Goal: Task Accomplishment & Management: Manage account settings

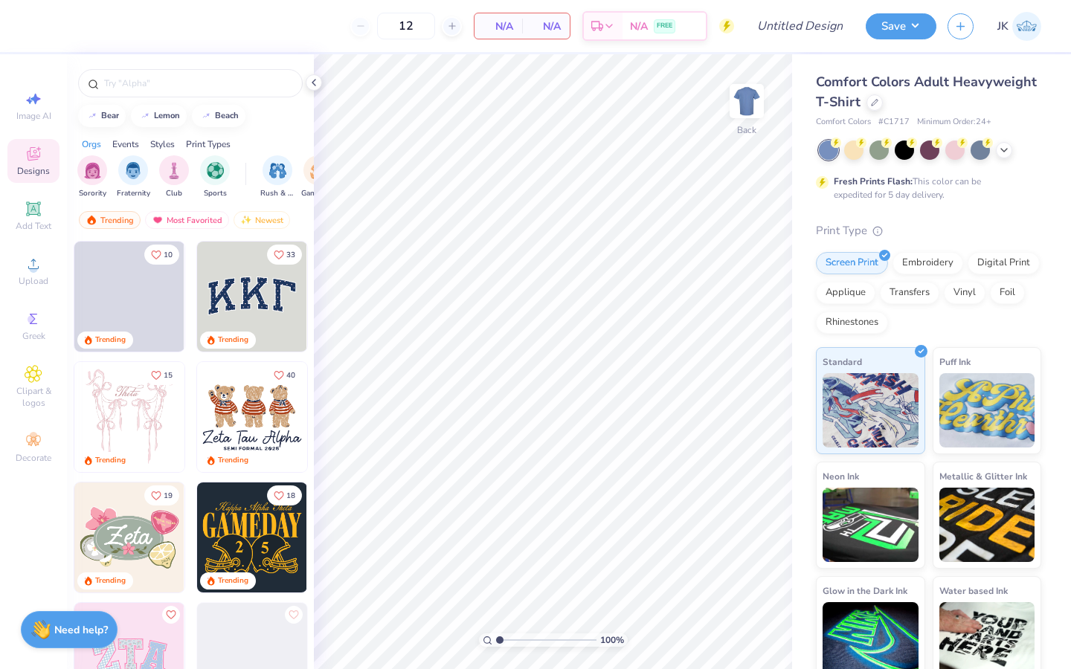
click at [39, 166] on span "Designs" at bounding box center [33, 171] width 33 height 12
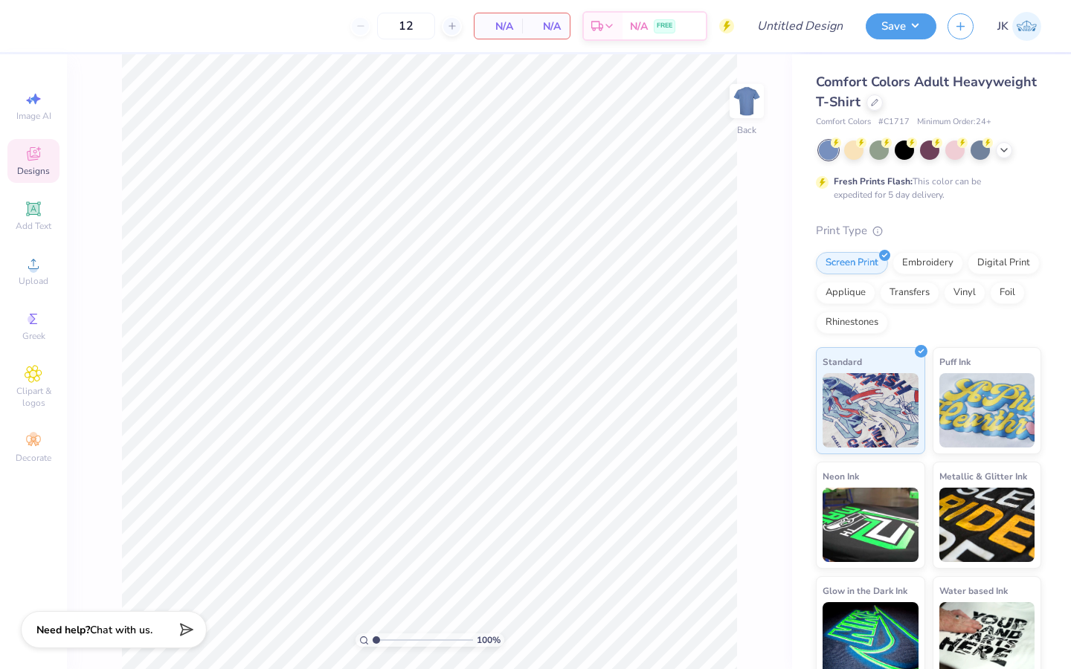
click at [39, 166] on span "Designs" at bounding box center [33, 171] width 33 height 12
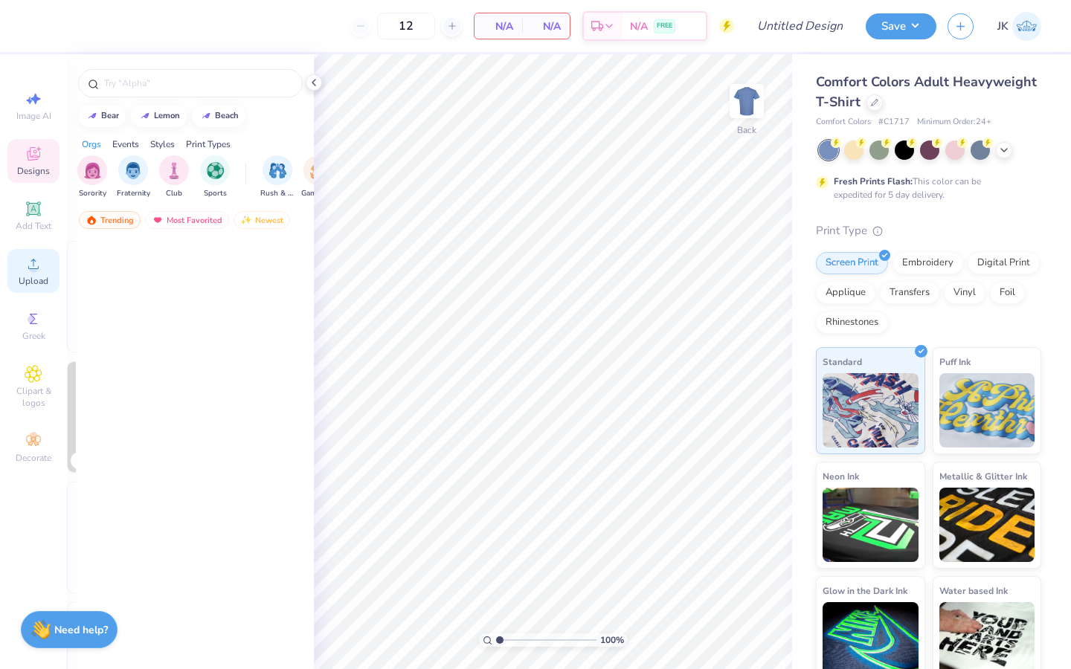
click at [33, 269] on icon at bounding box center [33, 264] width 10 height 10
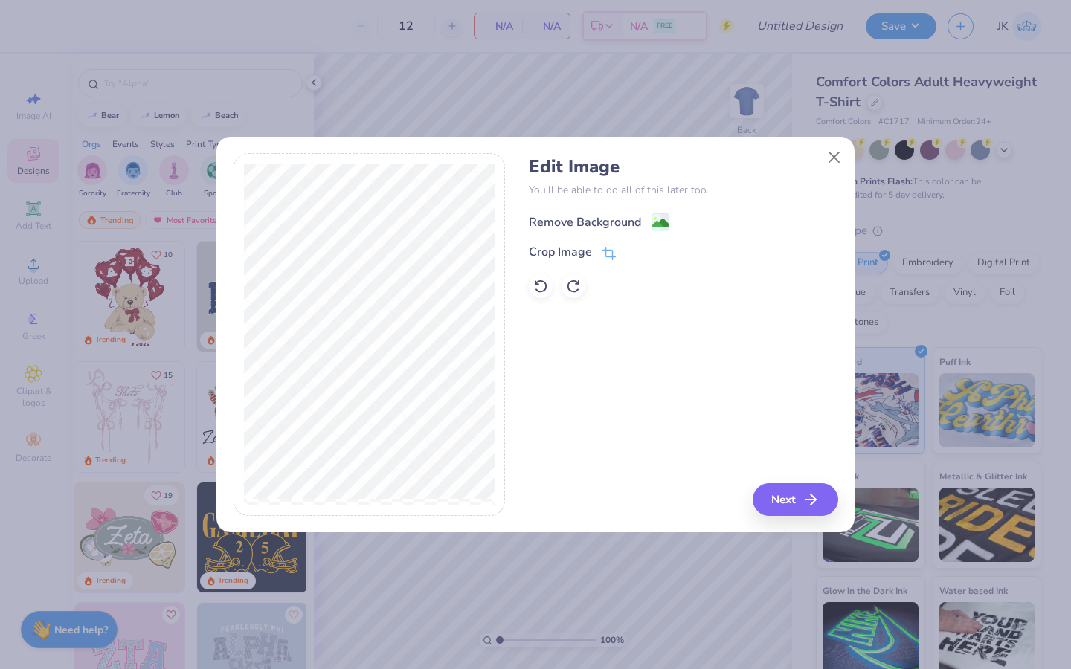
click at [666, 221] on image at bounding box center [660, 223] width 16 height 16
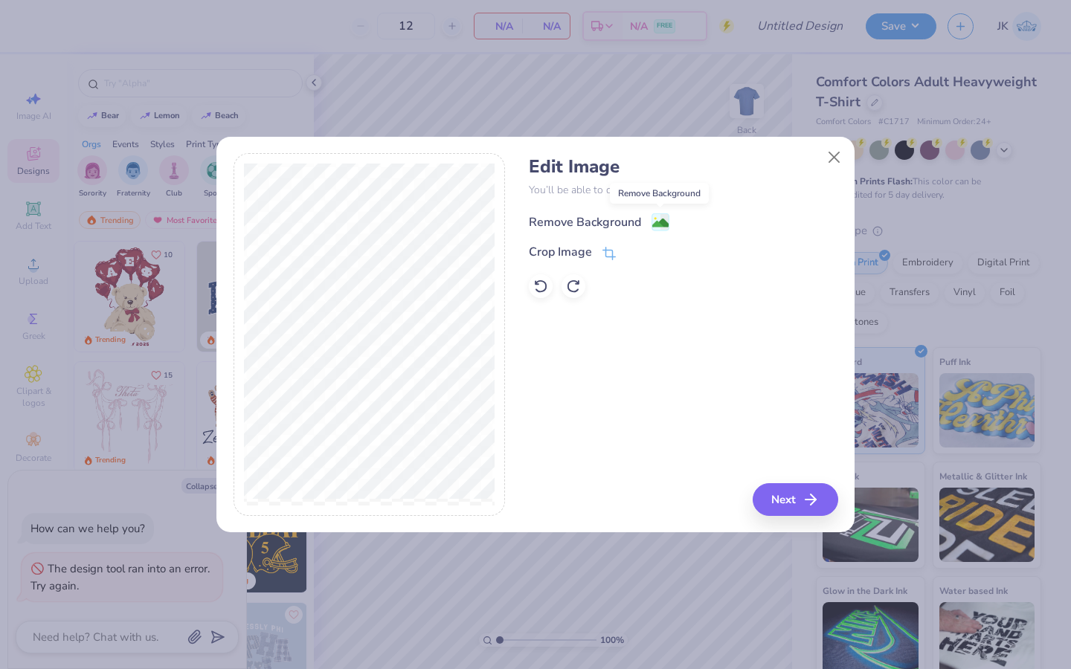
click at [660, 218] on image at bounding box center [660, 223] width 16 height 16
click at [611, 251] on icon at bounding box center [608, 256] width 10 height 10
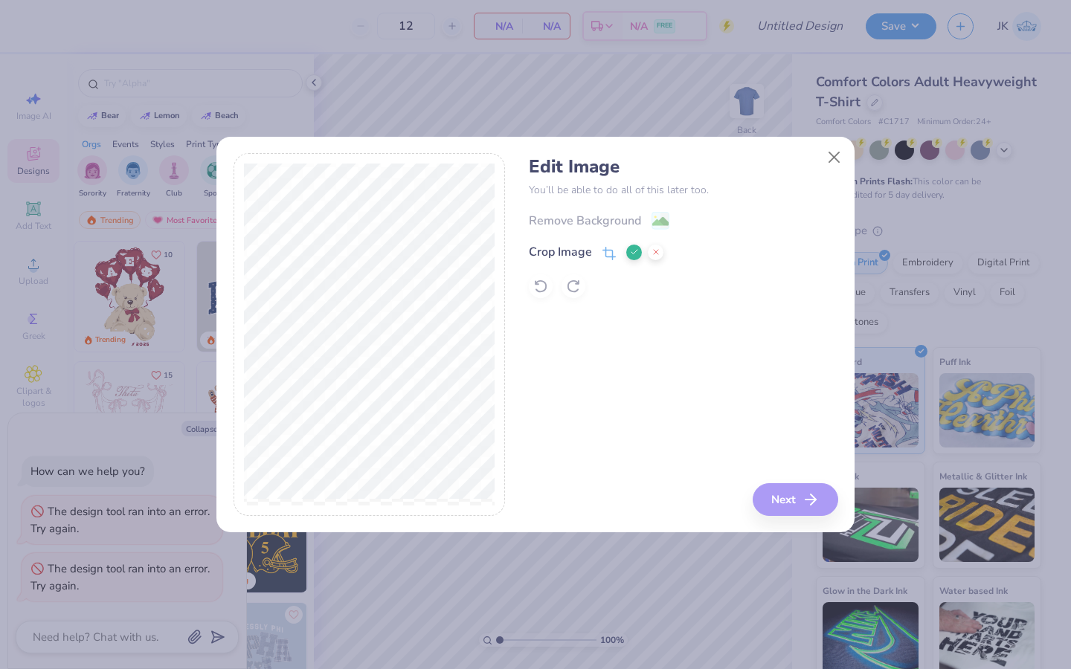
click at [634, 258] on button at bounding box center [634, 253] width 16 height 16
click at [658, 222] on image at bounding box center [660, 223] width 16 height 16
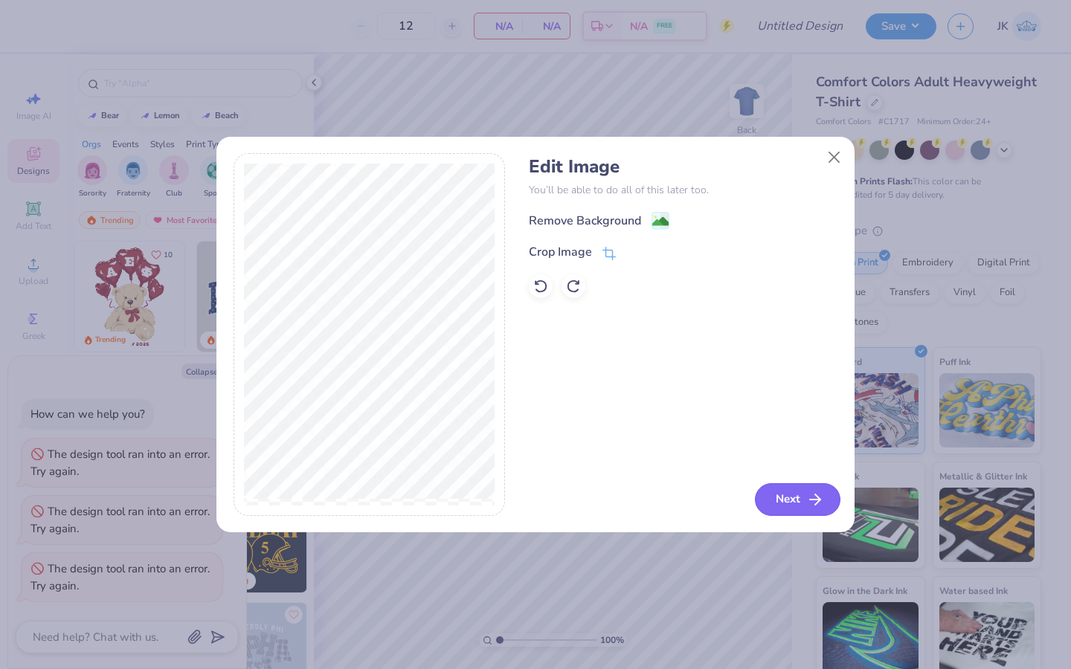
click at [785, 491] on button "Next" at bounding box center [798, 499] width 86 height 33
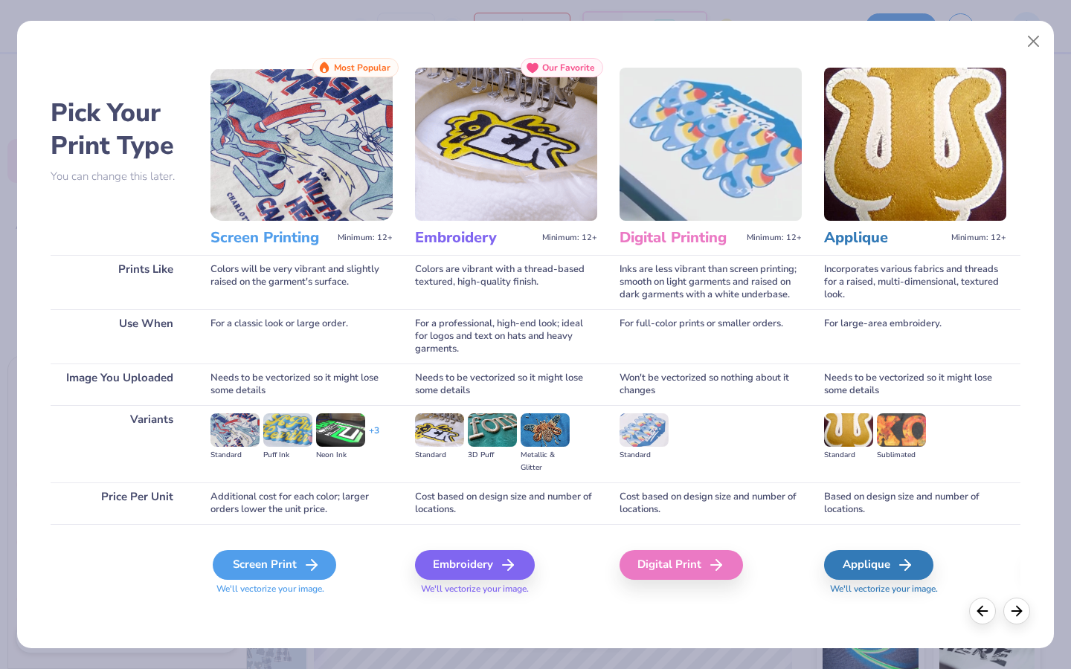
click at [257, 565] on div "Screen Print" at bounding box center [274, 565] width 123 height 30
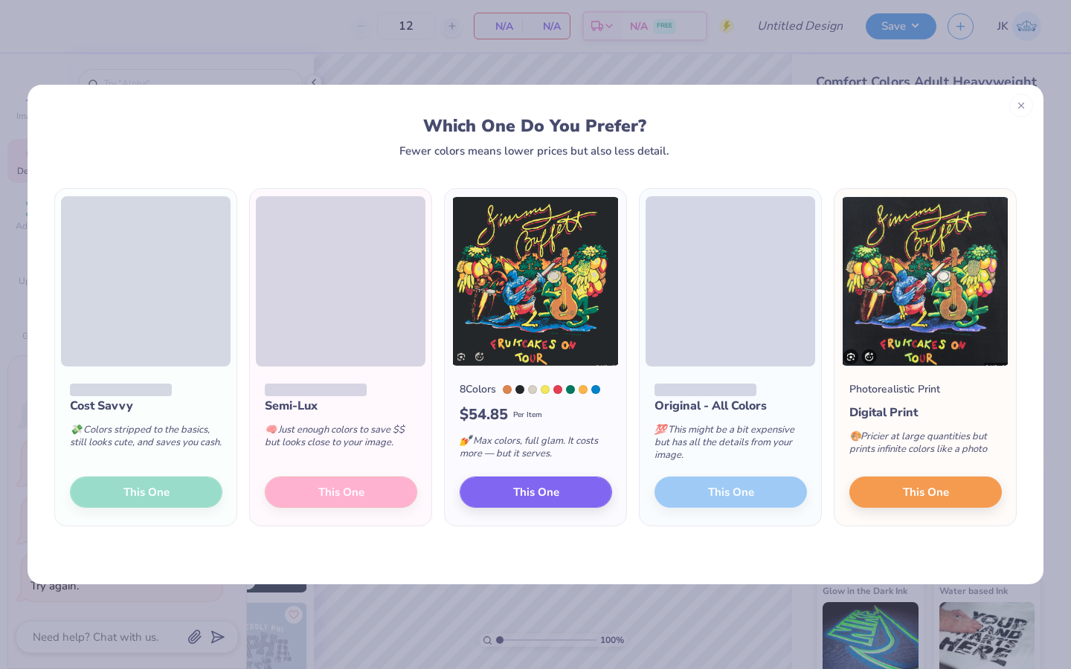
click at [695, 492] on div "Original - All Colors 💯 This might be a bit expensive but has all the details f…" at bounding box center [730, 446] width 181 height 159
click at [538, 485] on span "This One" at bounding box center [536, 490] width 46 height 17
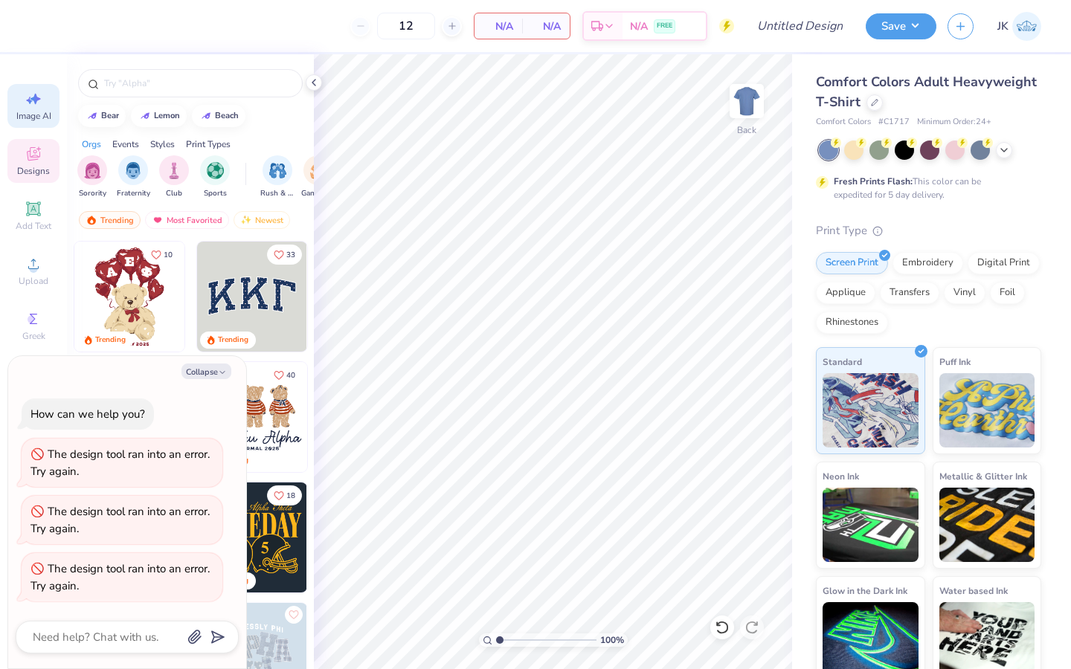
click at [54, 100] on div "Image AI" at bounding box center [33, 106] width 52 height 44
type textarea "x"
select select "4"
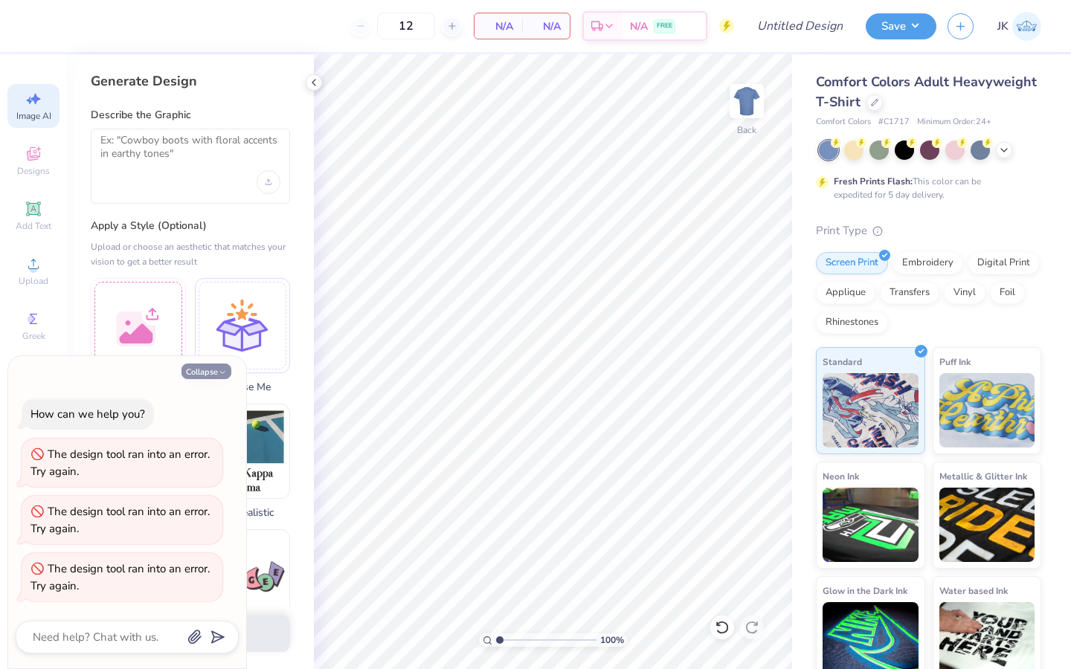
click at [210, 373] on button "Collapse" at bounding box center [206, 372] width 50 height 16
type textarea "x"
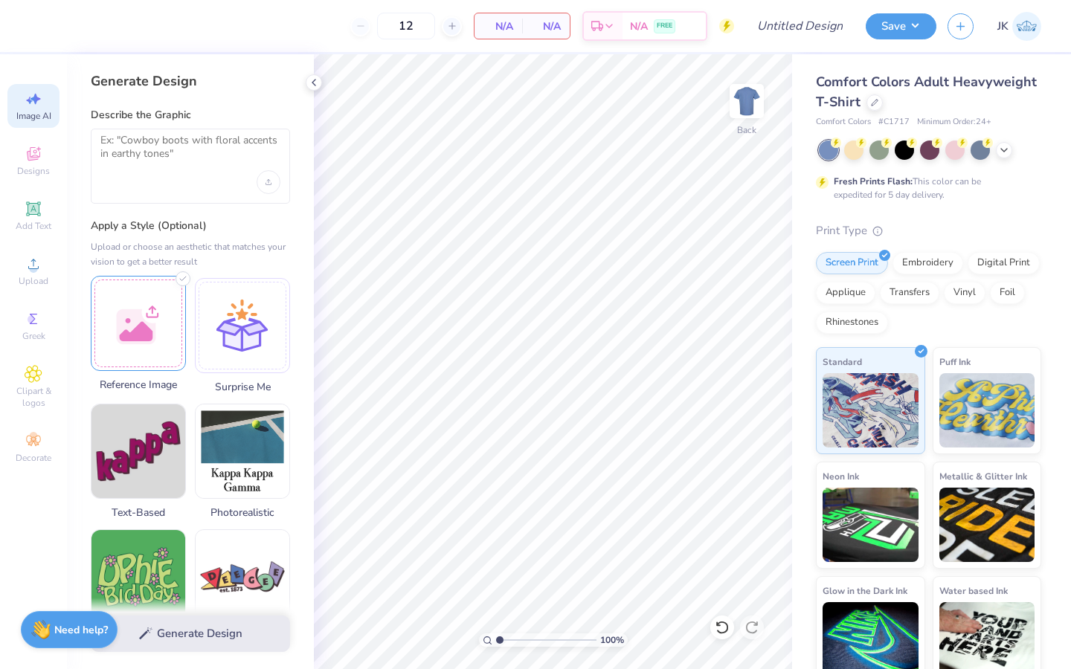
click at [149, 332] on div at bounding box center [138, 323] width 95 height 95
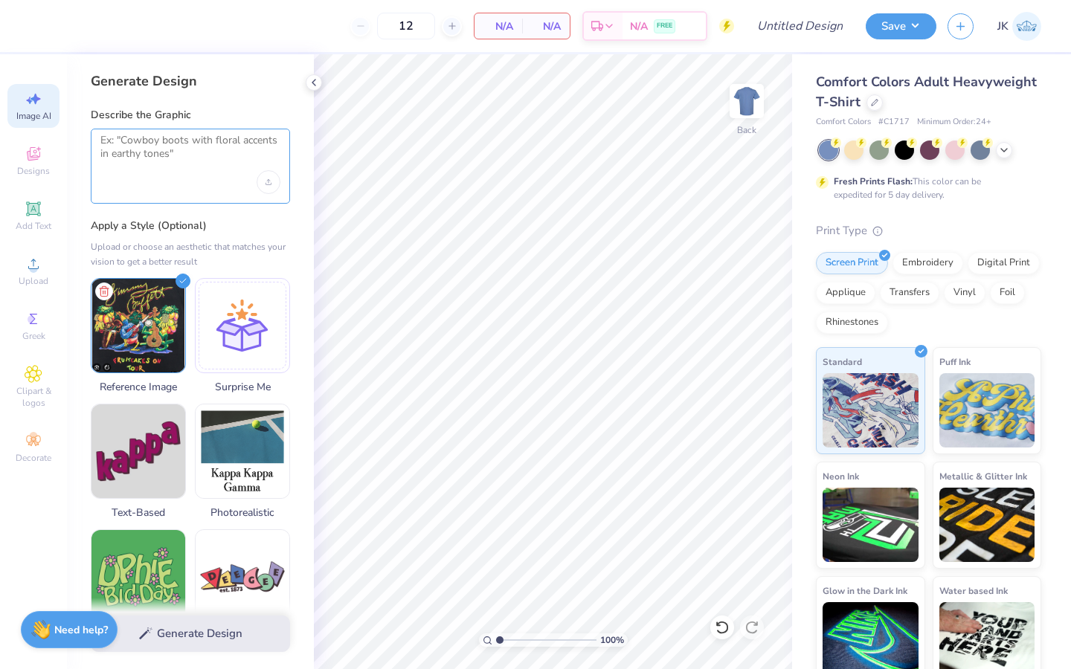
click at [194, 165] on textarea at bounding box center [190, 152] width 180 height 37
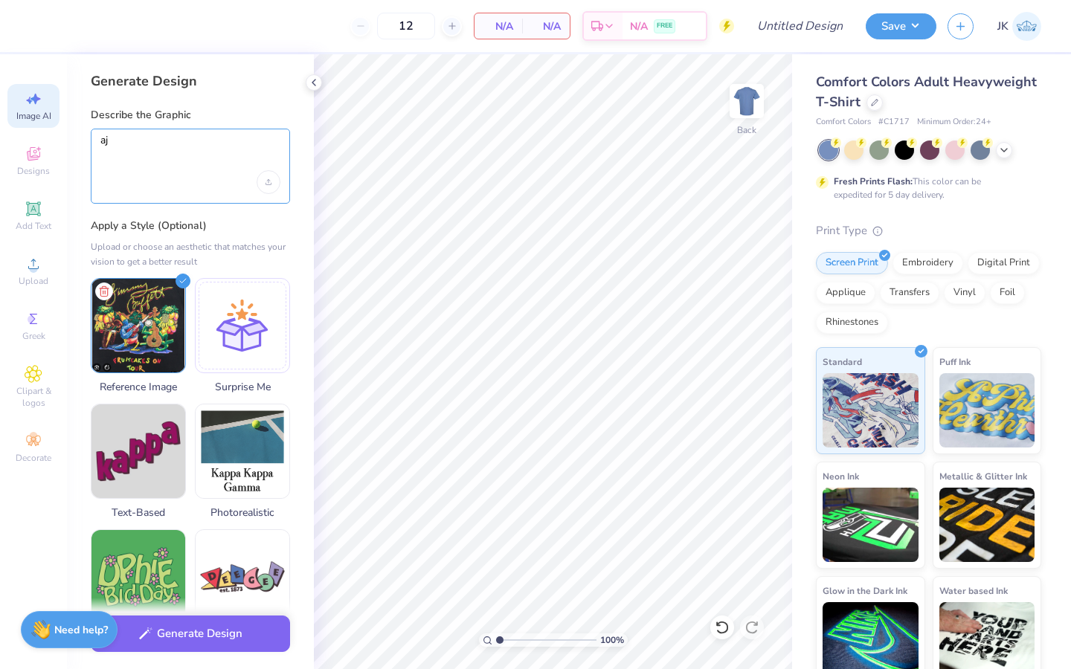
type textarea "a"
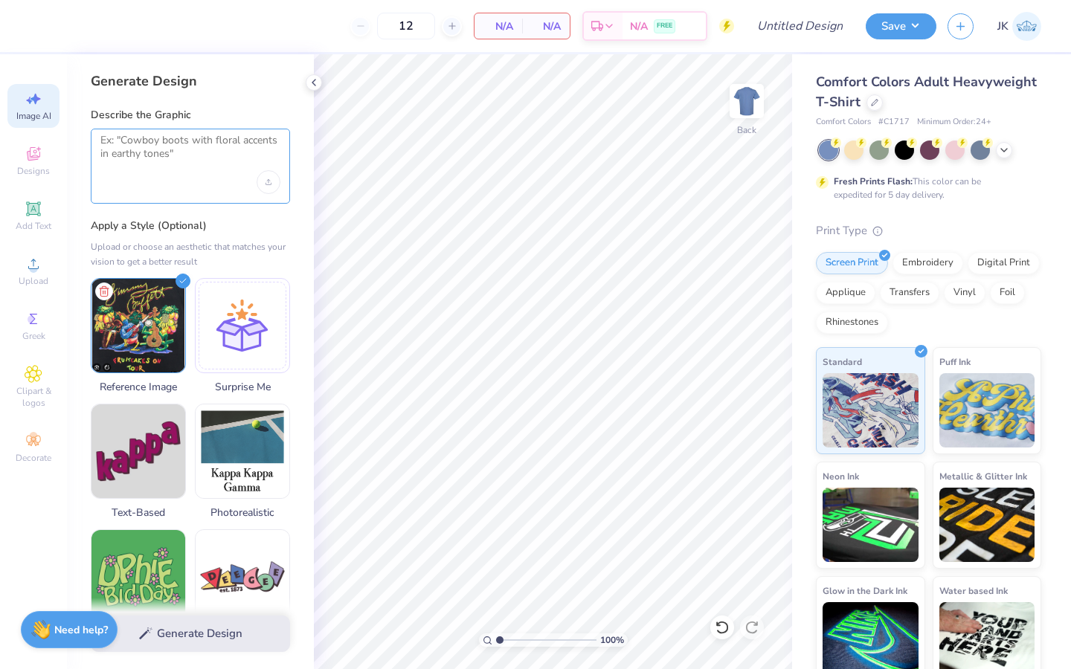
type textarea "i"
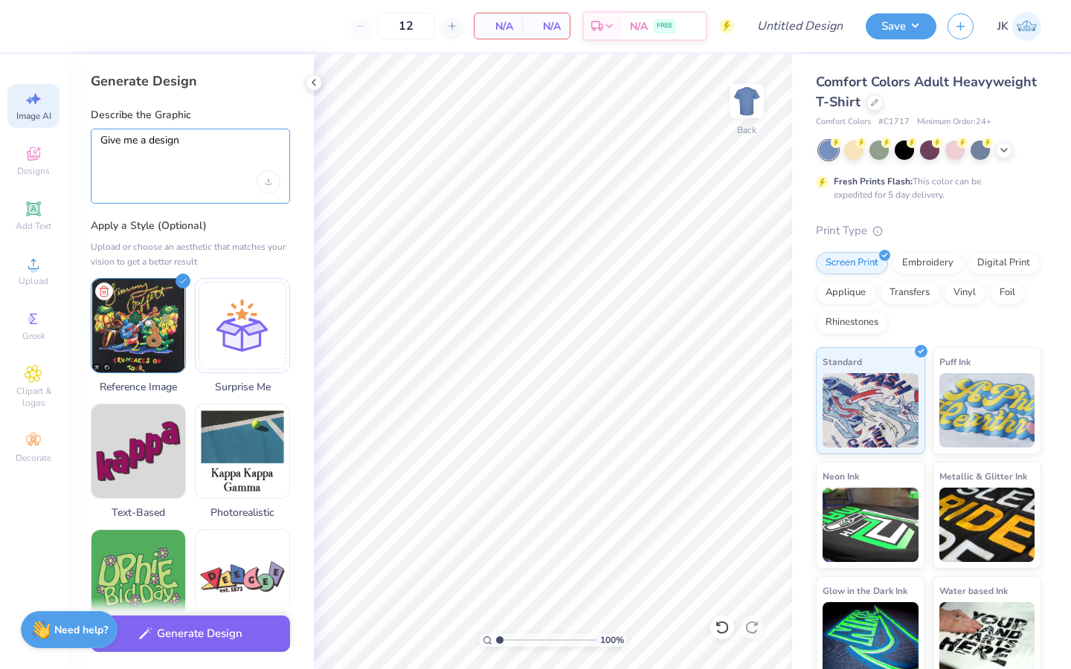
click at [207, 146] on textarea "Give me a design" at bounding box center [190, 152] width 180 height 37
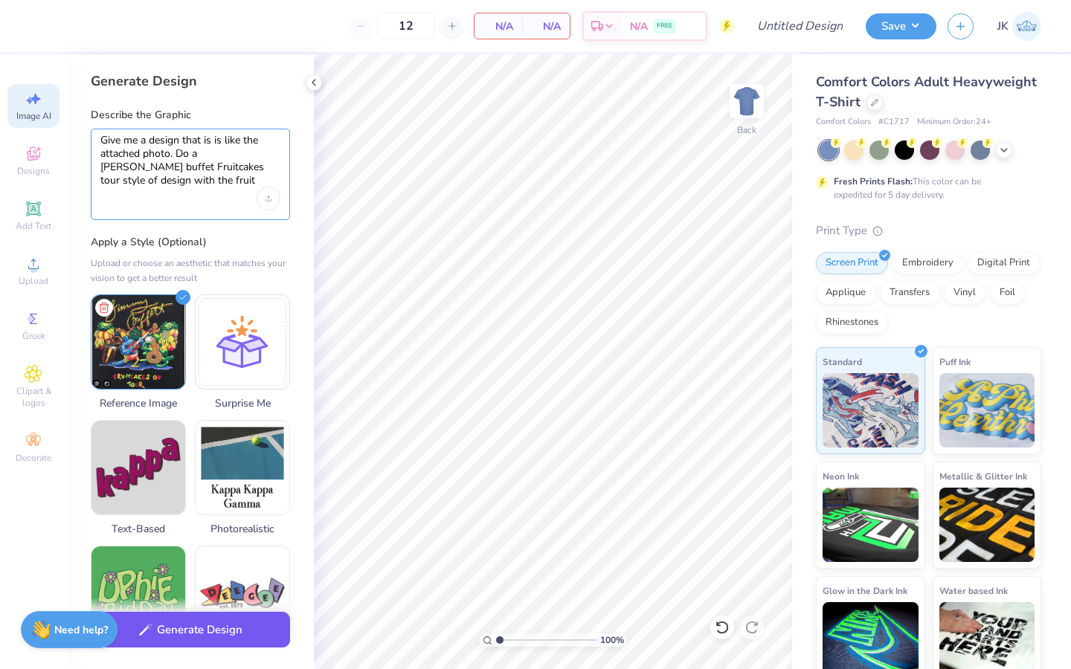
type textarea "Give me a design that is is like the attached photo. Do a jimmy buffet Fruitcak…"
click at [188, 622] on button "Generate Design" at bounding box center [190, 630] width 199 height 36
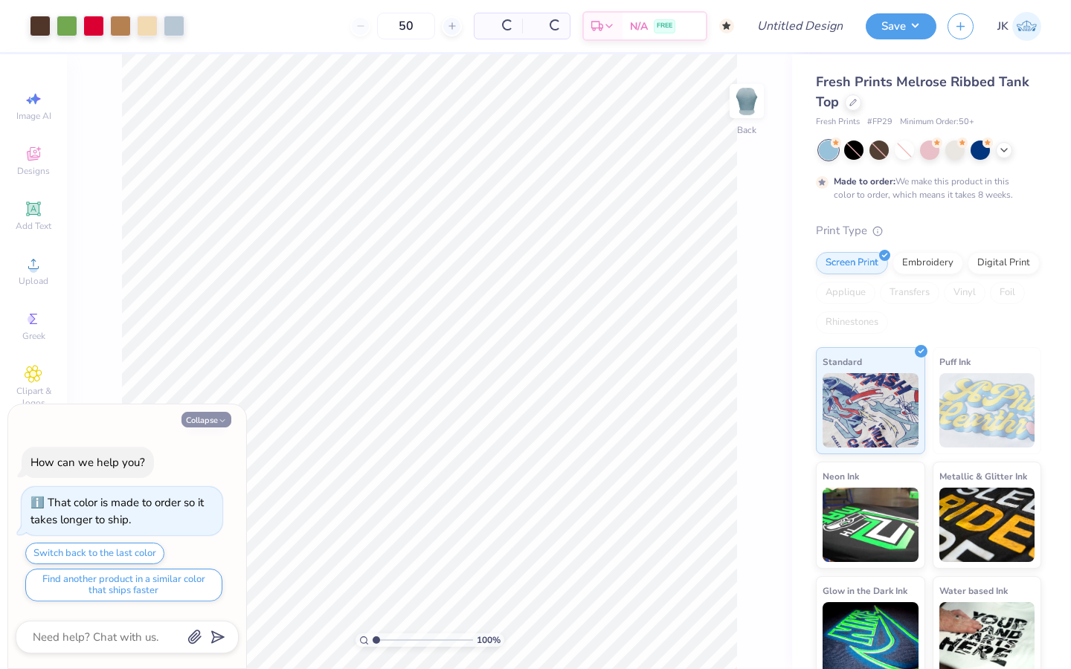
click at [204, 423] on button "Collapse" at bounding box center [206, 420] width 50 height 16
type textarea "x"
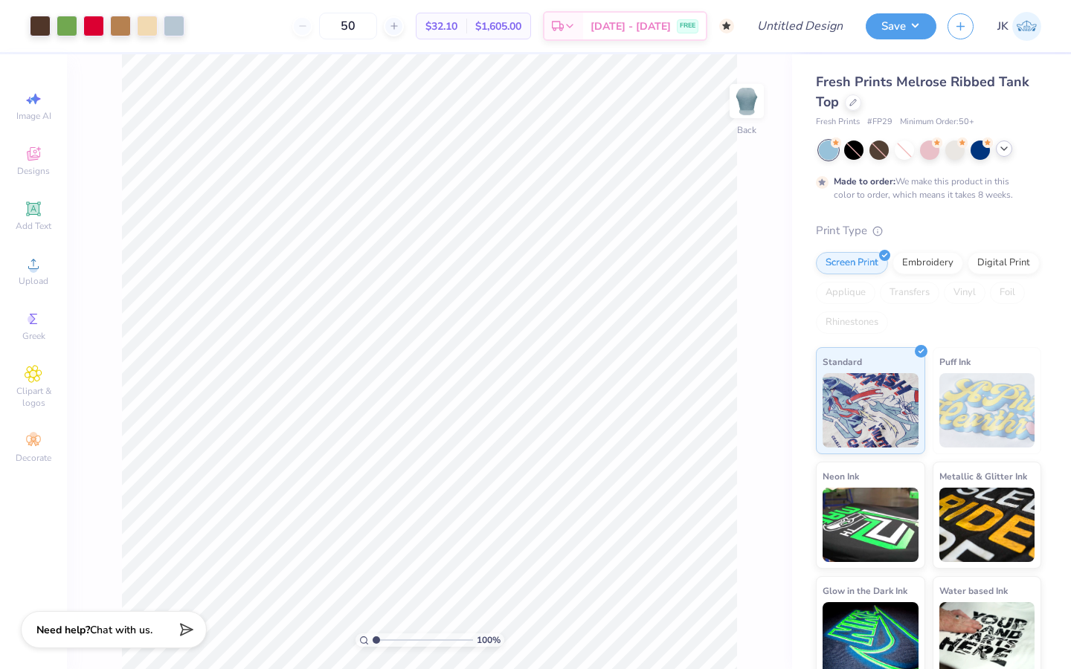
click at [1006, 148] on icon at bounding box center [1004, 149] width 12 height 12
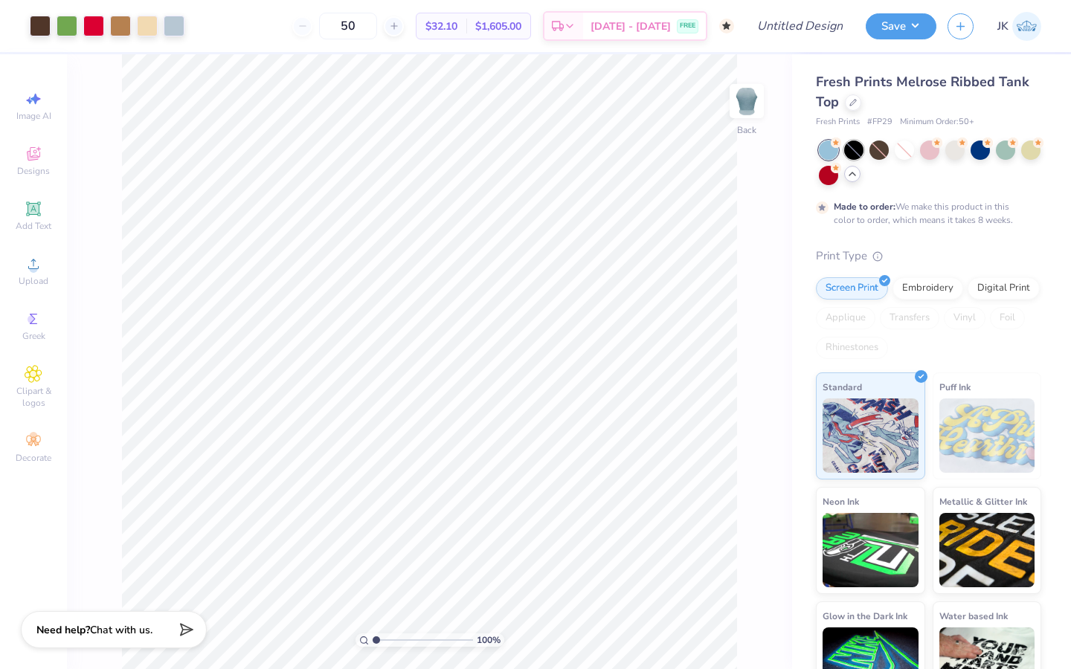
click at [856, 148] on div at bounding box center [853, 150] width 19 height 19
click at [854, 146] on div at bounding box center [853, 150] width 19 height 19
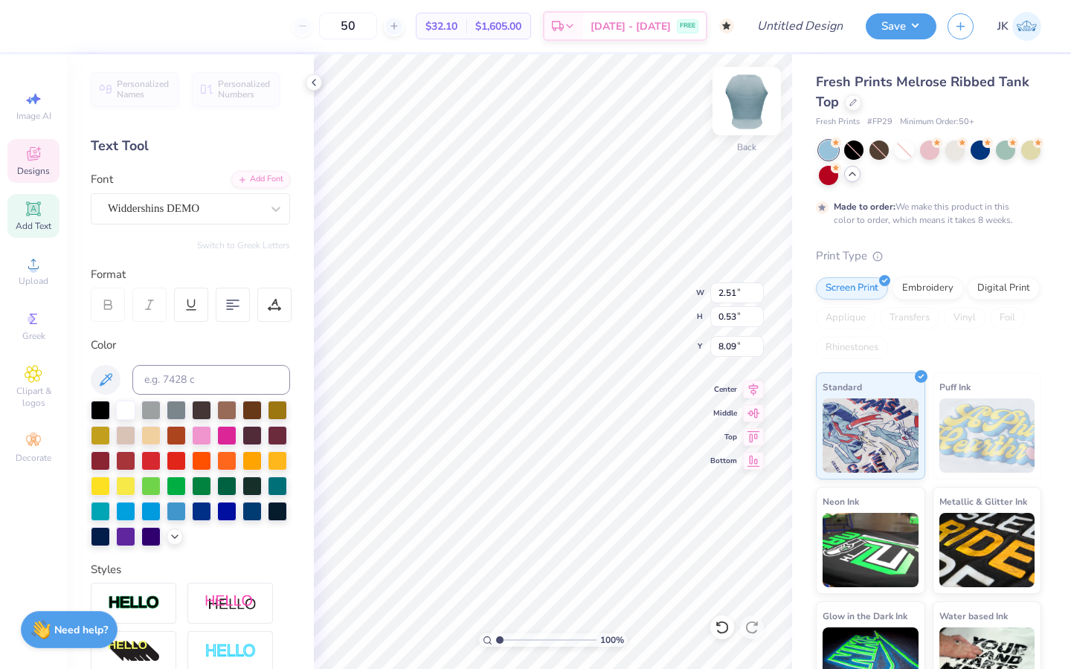
type textarea "C"
type textarea "Alpha Omega Epsilon"
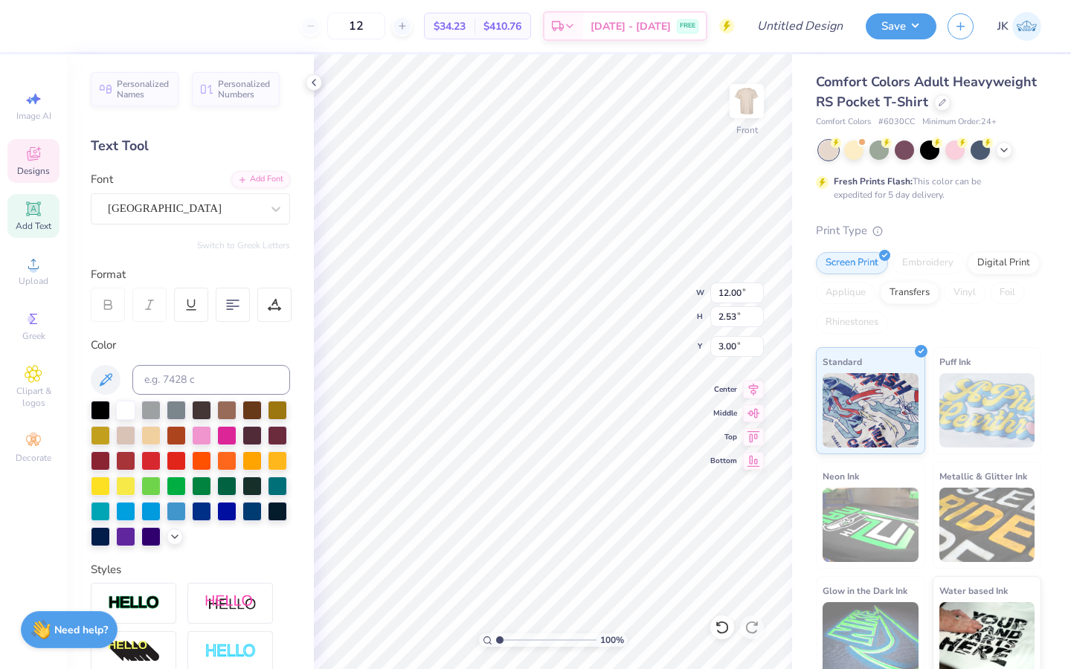
type input "12.00"
type input "2.53"
type input "3.00"
type input "6.21"
type input "1.07"
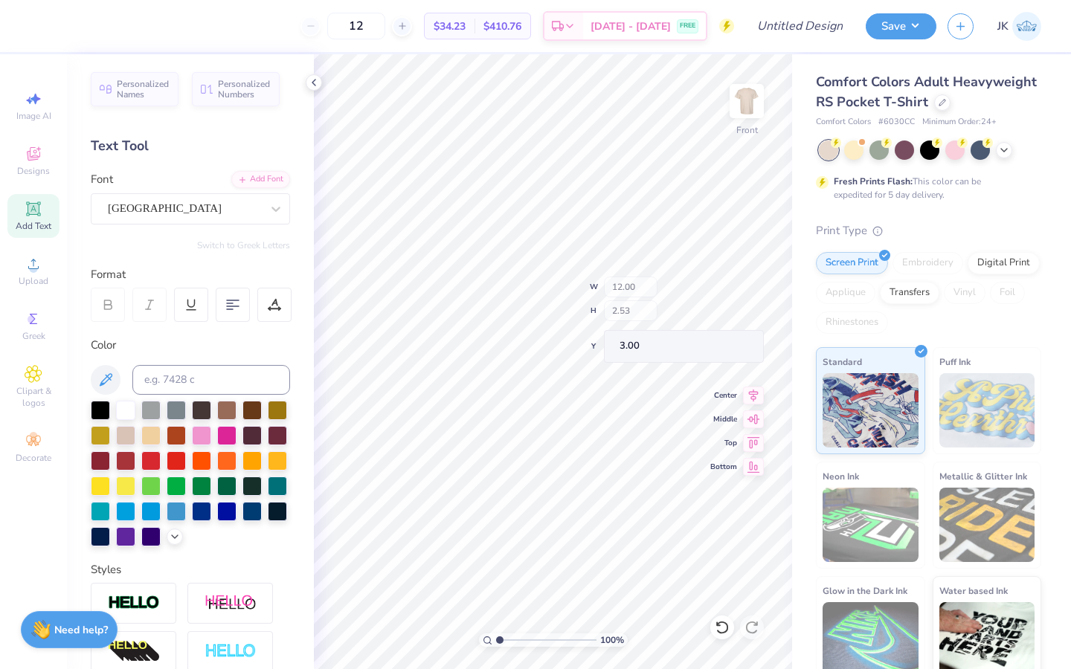
type input "4.88"
type textarea "K"
type textarea "Delta Zeta"
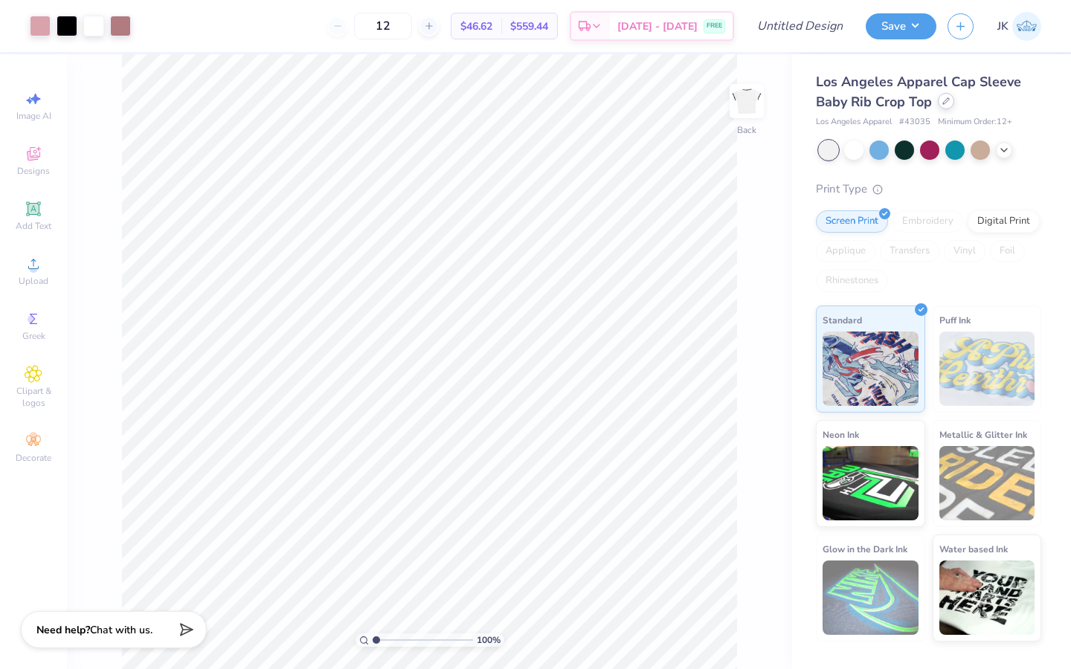
click at [947, 108] on div at bounding box center [946, 101] width 16 height 16
click at [945, 115] on div "Los Angeles Apparel Cap Sleeve Baby Rib Crop Top Los Angeles Apparel # 43035 Mi…" at bounding box center [928, 100] width 225 height 57
click at [945, 108] on div at bounding box center [946, 101] width 16 height 16
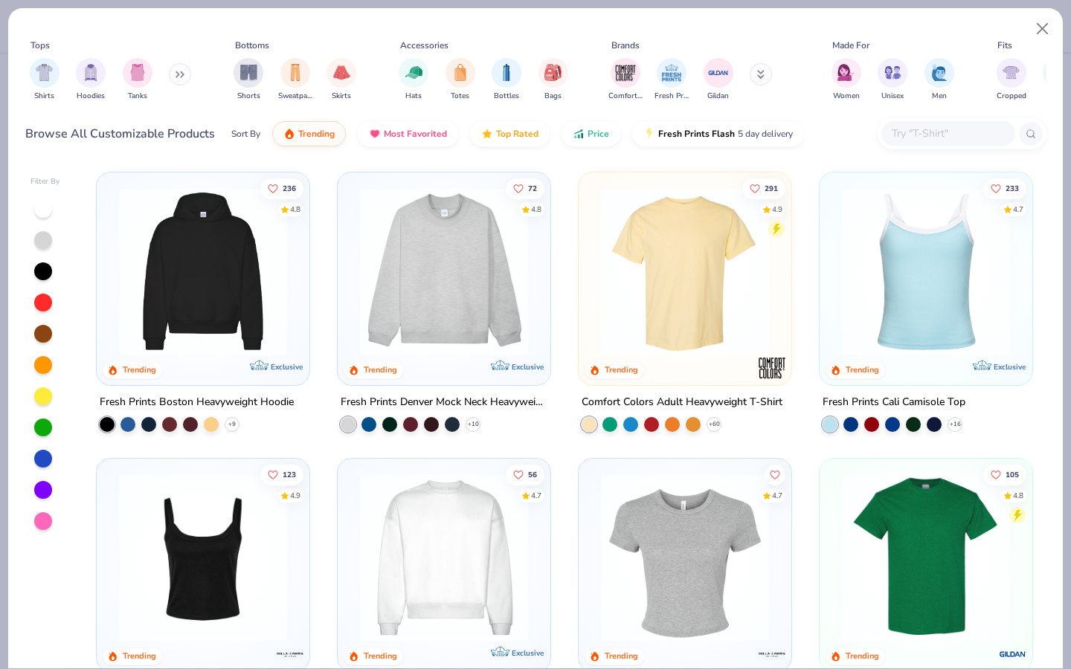
click at [752, 400] on div "Comfort Colors Adult Heavyweight T-Shirt" at bounding box center [682, 402] width 201 height 19
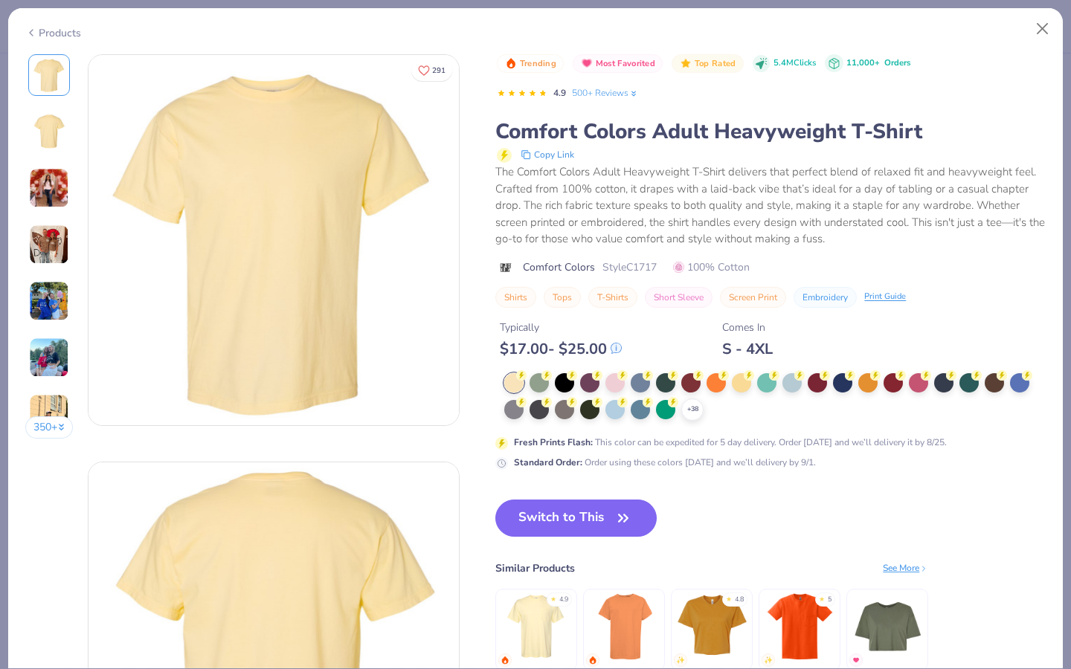
click at [54, 124] on img at bounding box center [49, 132] width 36 height 36
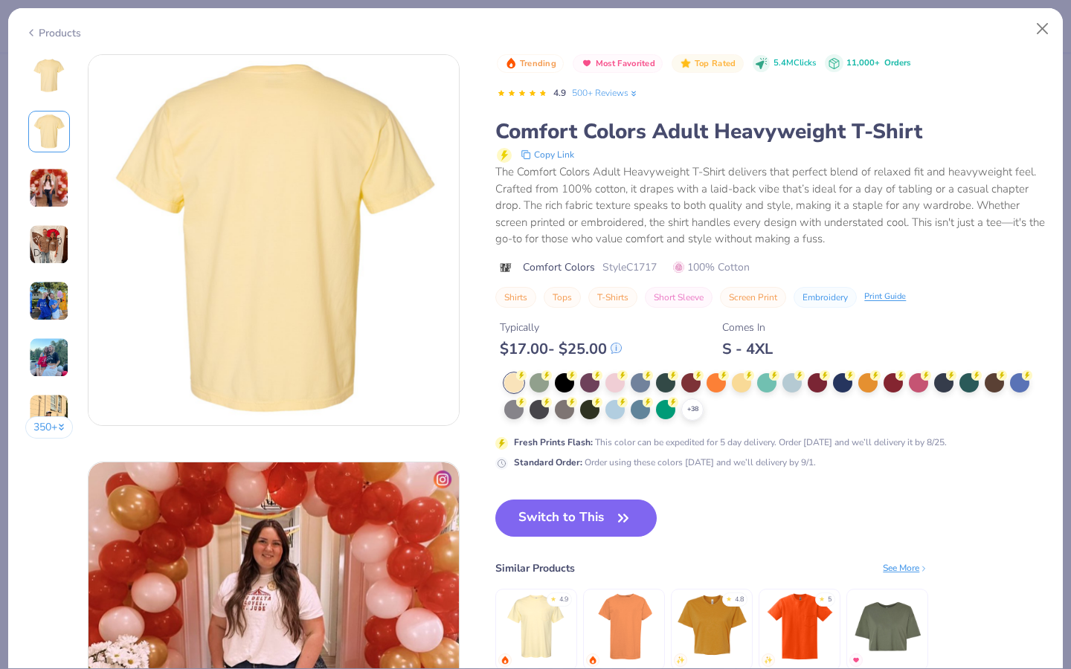
click at [349, 250] on img at bounding box center [273, 240] width 370 height 370
click at [695, 410] on icon at bounding box center [692, 410] width 12 height 12
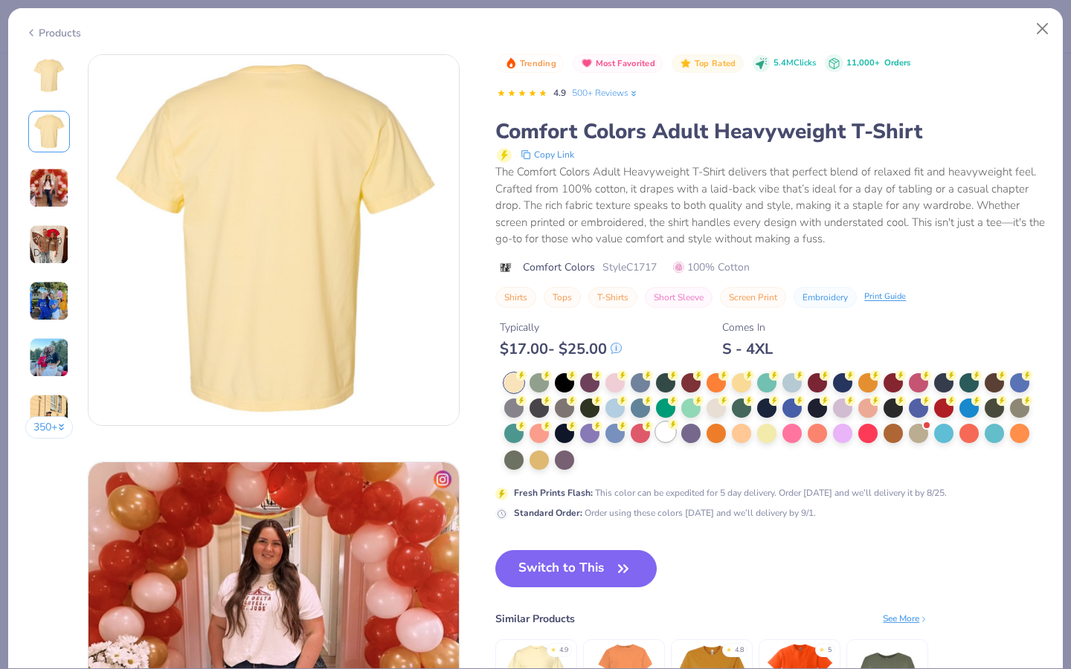
click at [669, 433] on div at bounding box center [665, 431] width 19 height 19
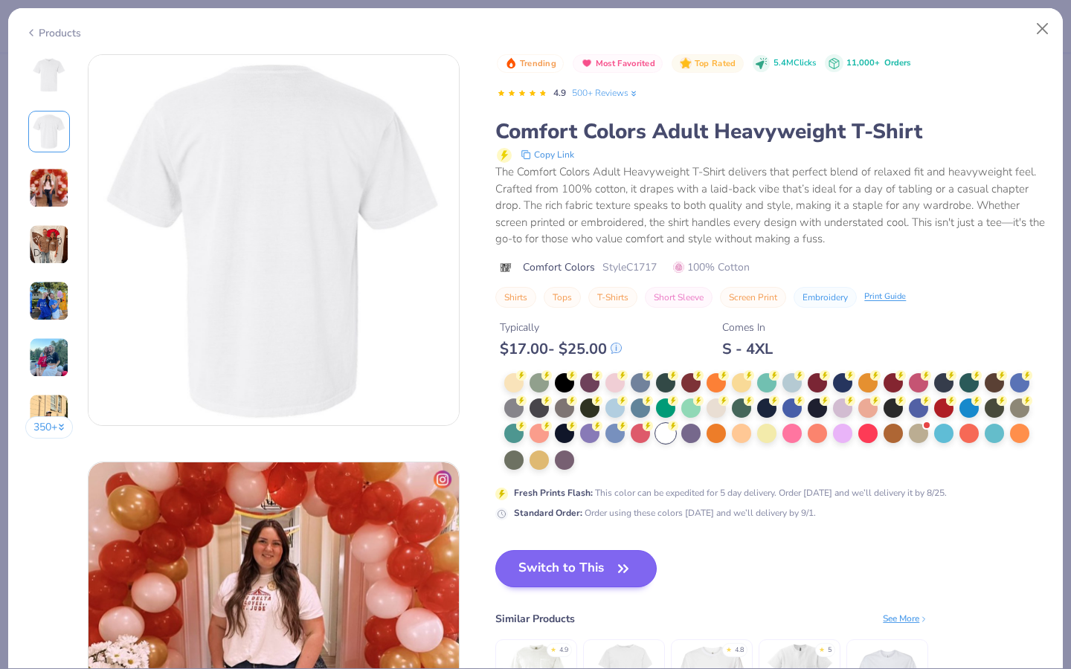
click at [592, 562] on button "Switch to This" at bounding box center [575, 568] width 161 height 37
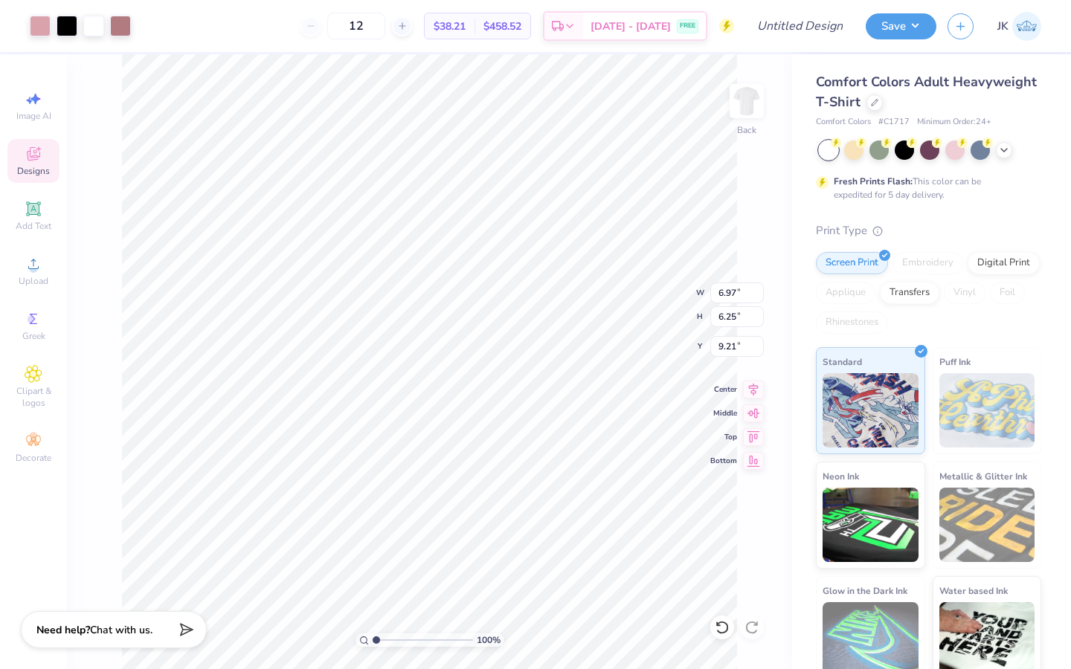
type input "2.33"
type input "10.57"
type input "9.47"
click at [749, 389] on icon at bounding box center [753, 388] width 21 height 18
click at [925, 33] on button "Save" at bounding box center [901, 24] width 71 height 26
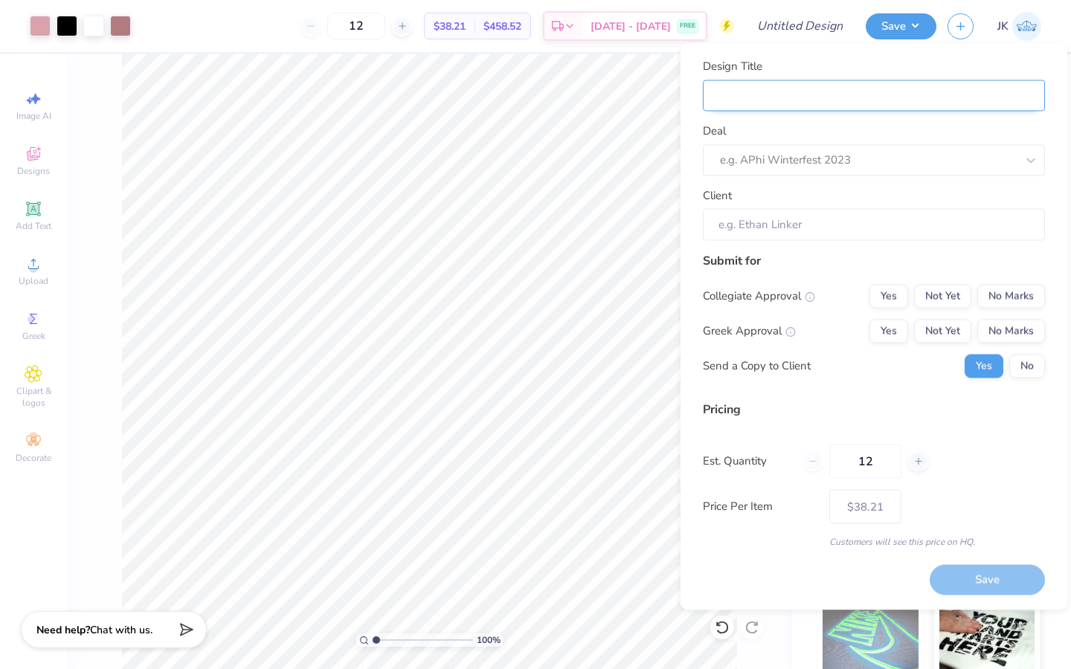
click at [865, 98] on input "Design Title" at bounding box center [874, 96] width 342 height 32
type input "D"
type input "DZ"
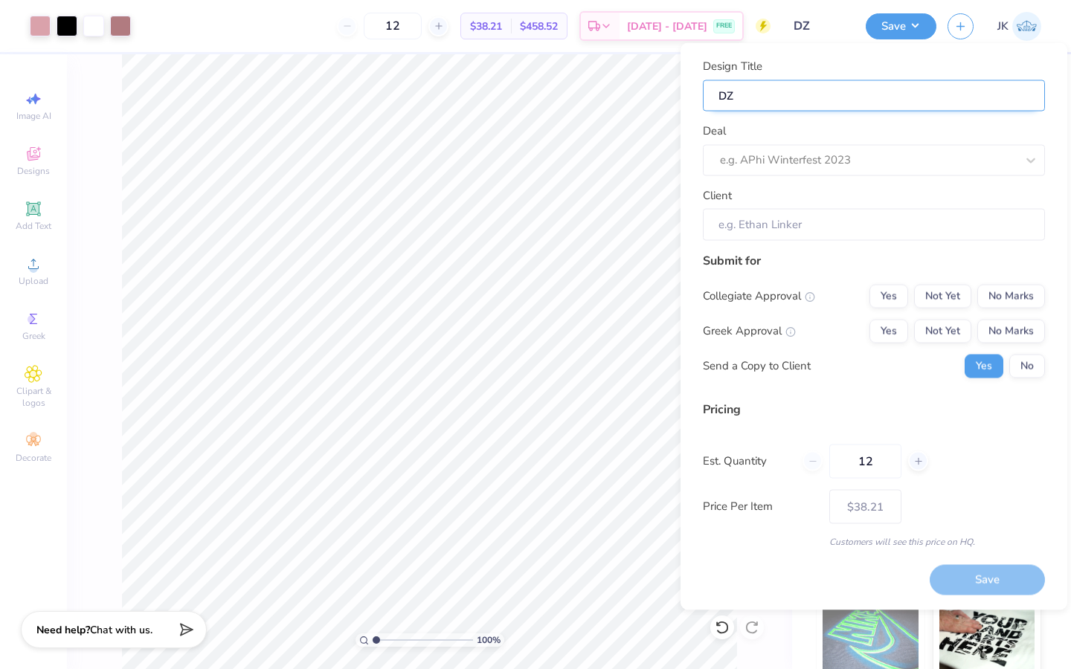
type input "DZ P"
type input "DZ Pa"
type input "DZ Par"
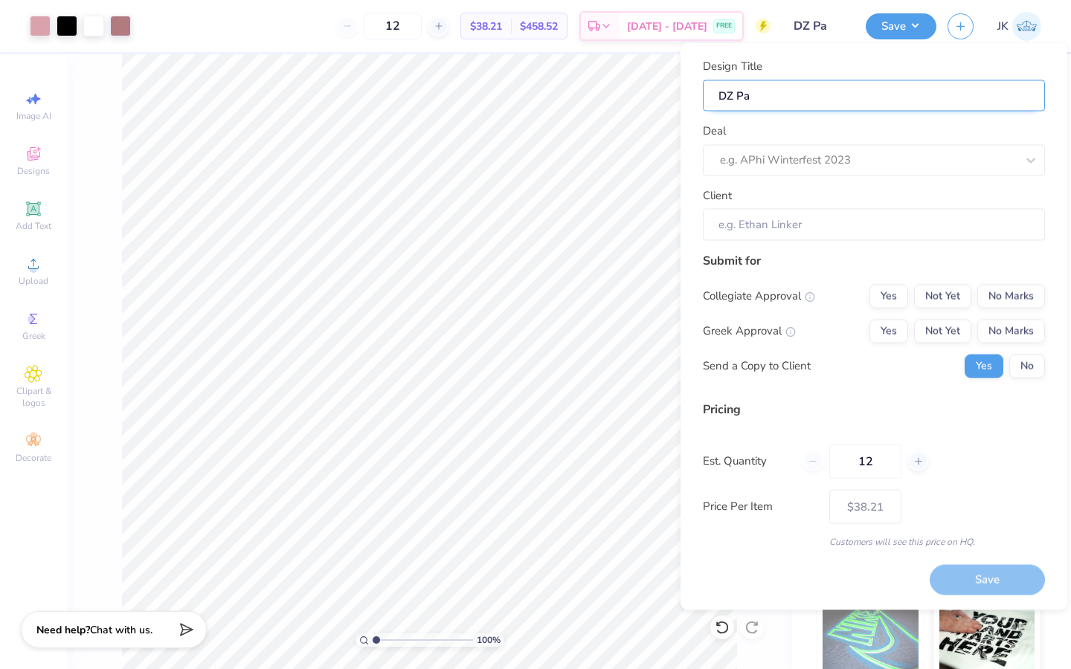
type input "DZ Par"
type input "DZ Pare"
type input "DZ Paren"
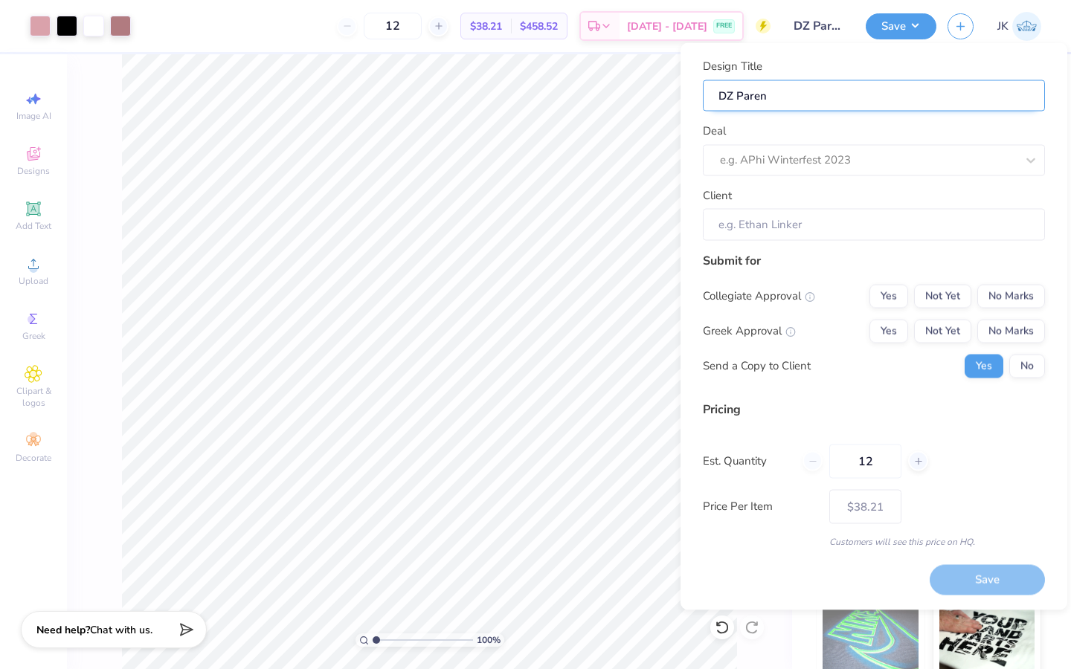
type input "DZ Parent"
type input "DZ Parents"
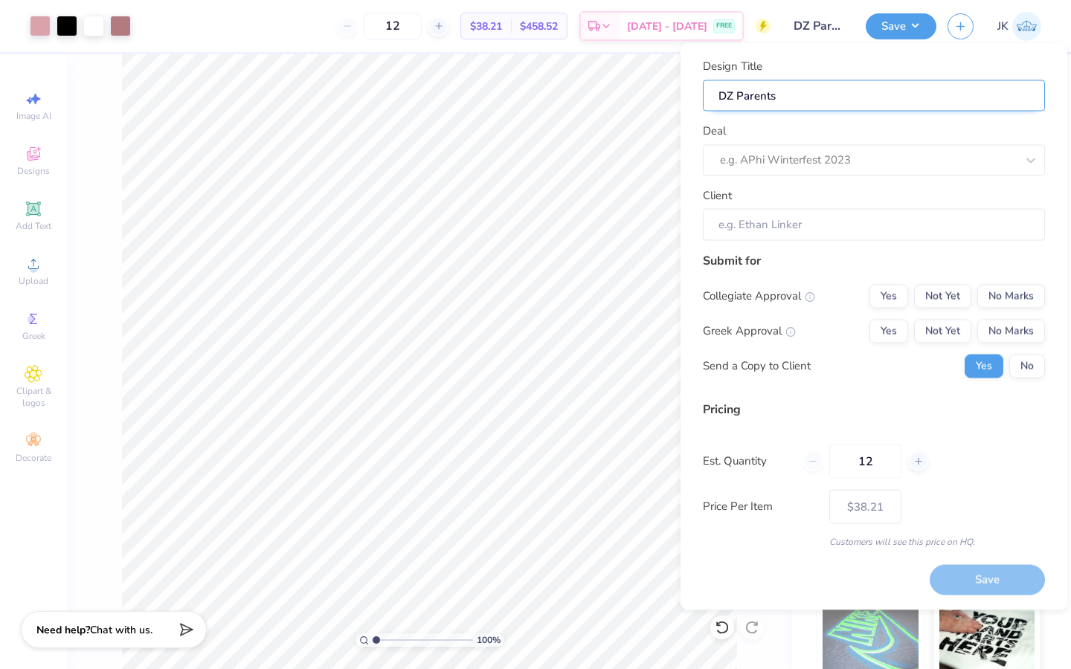
type input "DZ Parents"
type input "DZ Parents W"
type input "DZ Parents We"
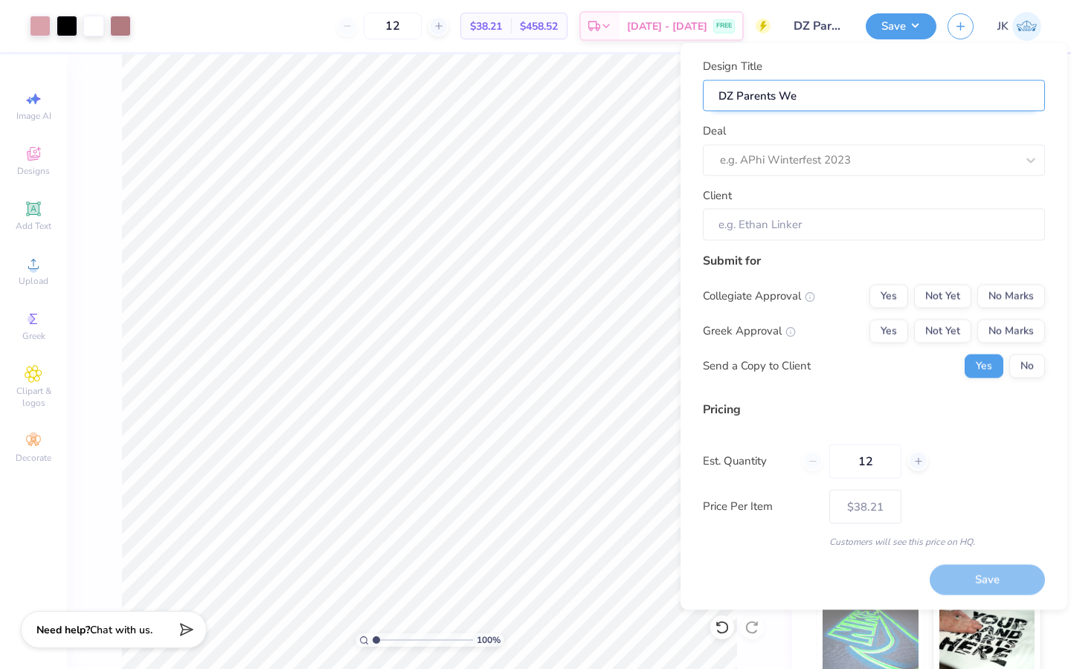
type input "DZ Parents Wee"
type input "DZ Parents Week"
type input "DZ Parents Weeke"
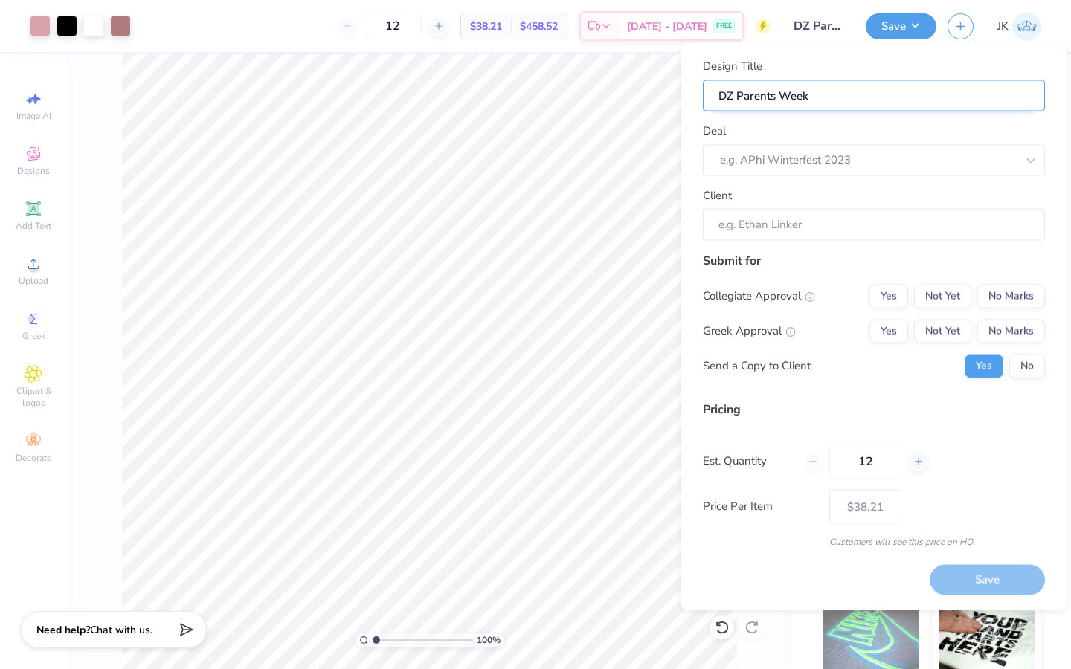
type input "DZ Parents Weeke"
type input "DZ Parents Weeken"
type input "DZ Parents Weekend"
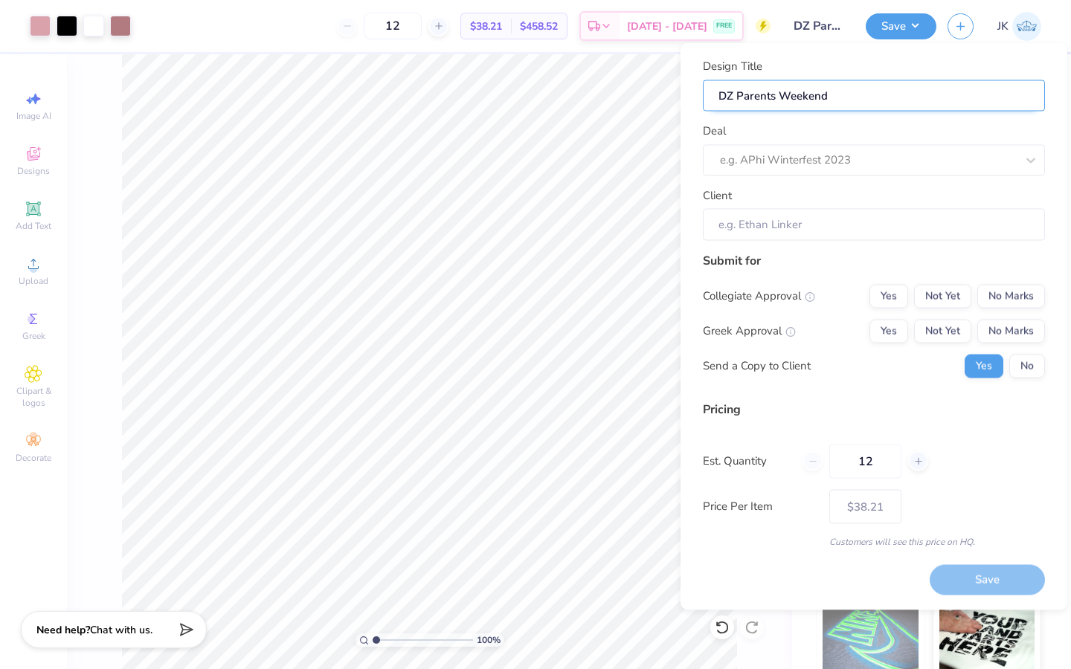
type input "DZ Parents Weekend"
type input "DZ Parents Weekend 2"
type input "DZ Parents Weekend 25"
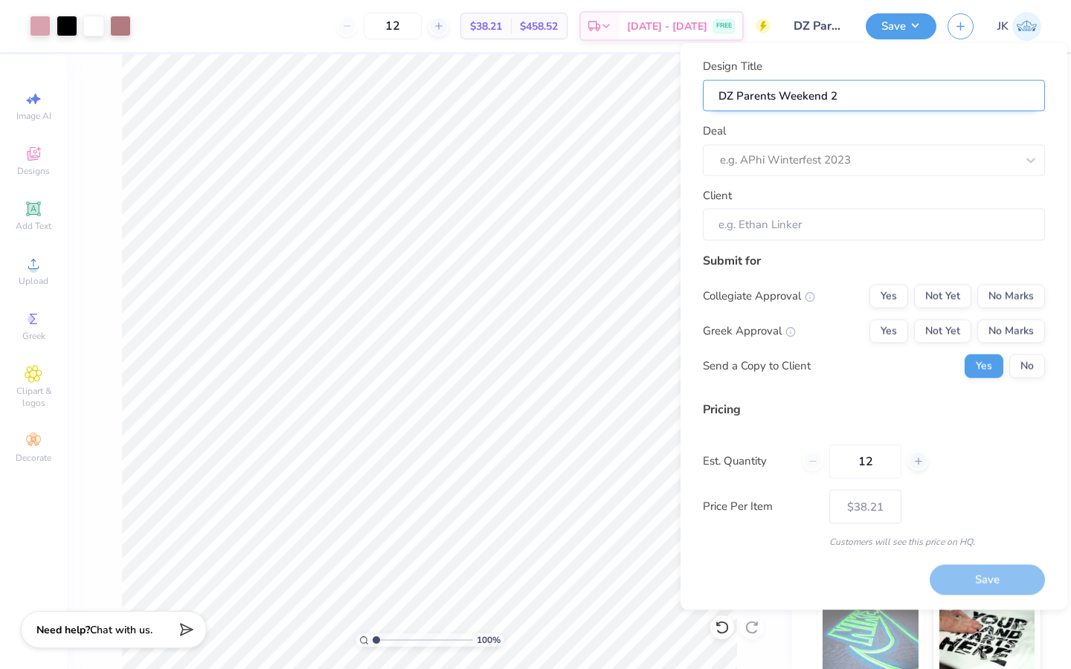
type input "DZ Parents Weekend 25"
type input "DZ Parents Weekend 25'"
click at [839, 158] on div "e.g. APhi Winterfest 2023" at bounding box center [868, 160] width 296 height 17
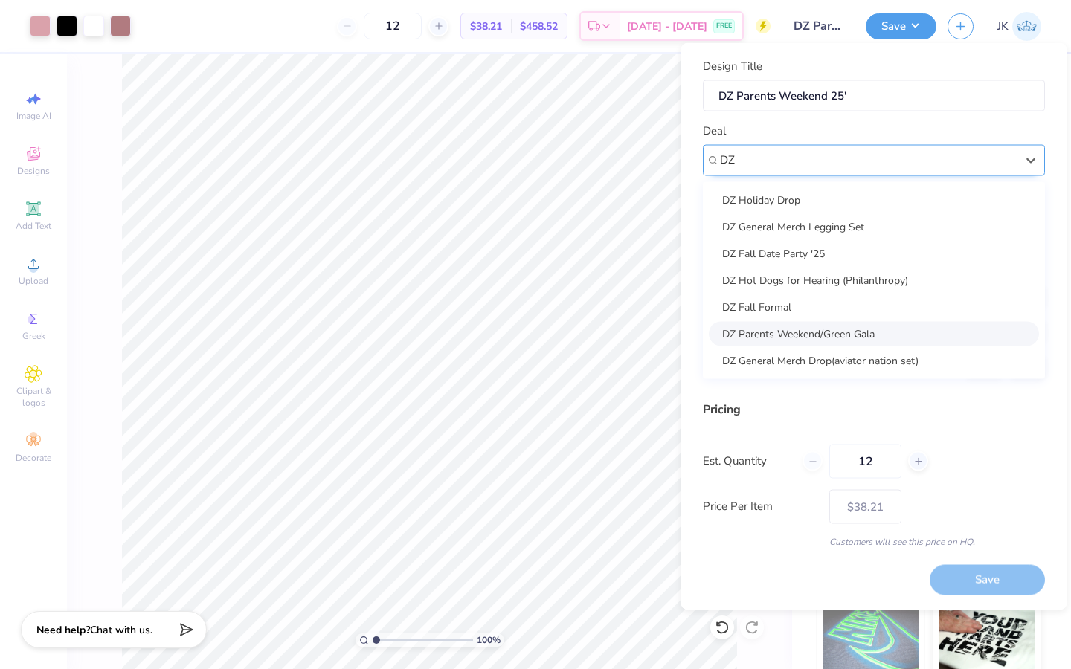
click at [787, 326] on div "DZ Parents Weekend/Green Gala" at bounding box center [874, 333] width 330 height 25
type input "DZ"
type input "[PERSON_NAME]"
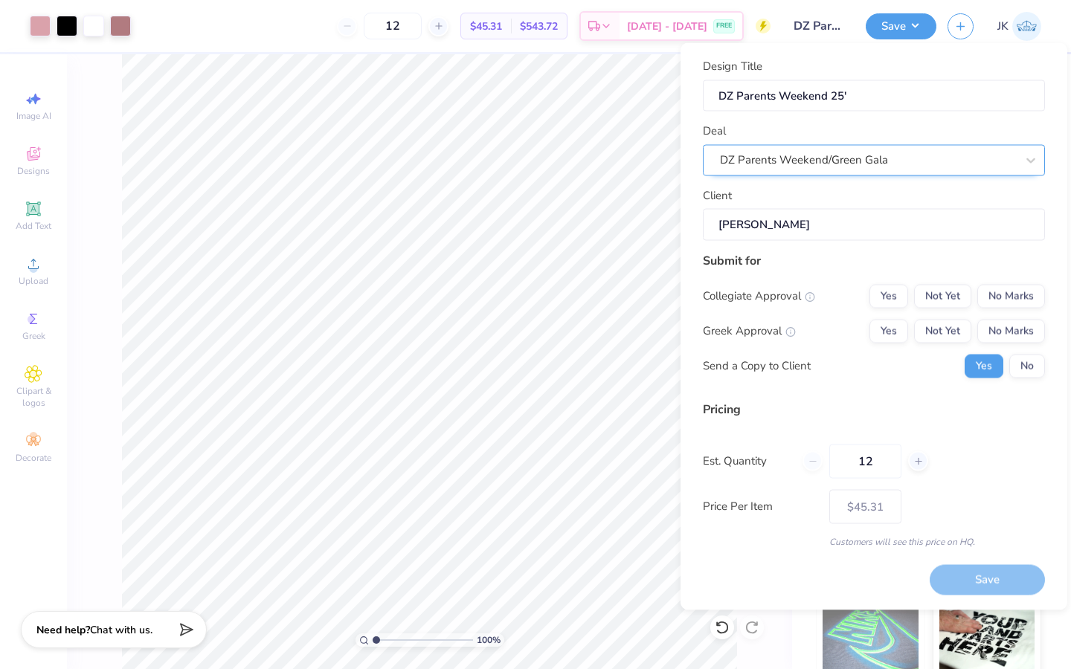
click at [788, 219] on input "[PERSON_NAME]" at bounding box center [874, 225] width 342 height 32
click at [988, 300] on button "No Marks" at bounding box center [1011, 296] width 68 height 24
click at [947, 325] on button "Not Yet" at bounding box center [942, 331] width 57 height 24
type input "$45.31"
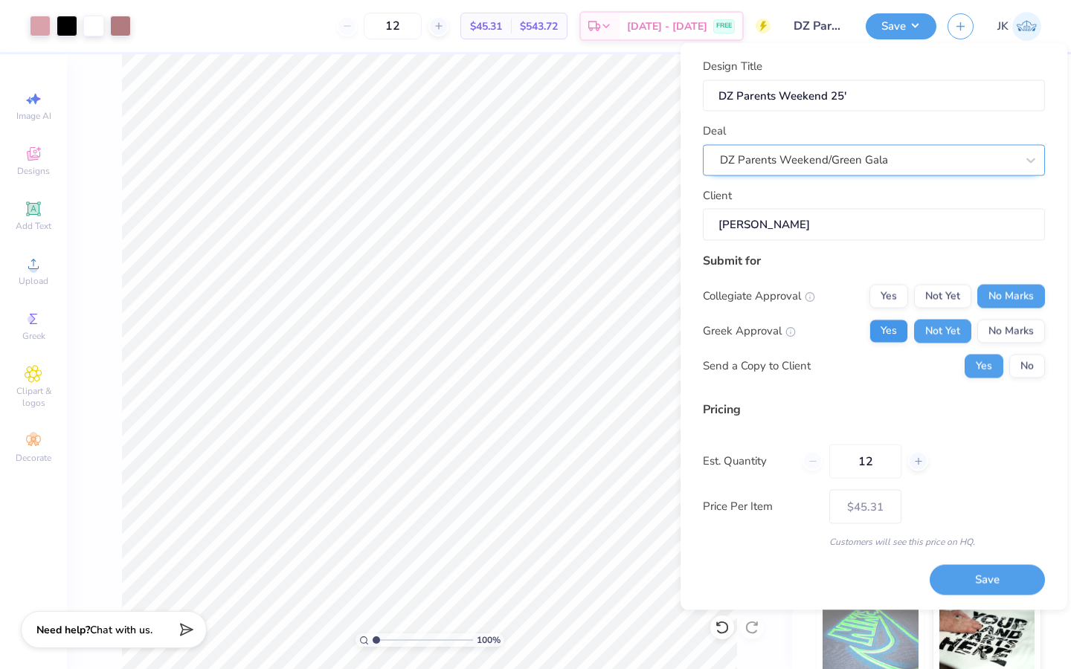
click at [893, 328] on button "Yes" at bounding box center [888, 331] width 39 height 24
click at [1025, 365] on button "No" at bounding box center [1027, 366] width 36 height 24
click at [869, 453] on input "12" at bounding box center [865, 461] width 72 height 34
click at [877, 456] on input "12" at bounding box center [865, 461] width 72 height 34
type input "1"
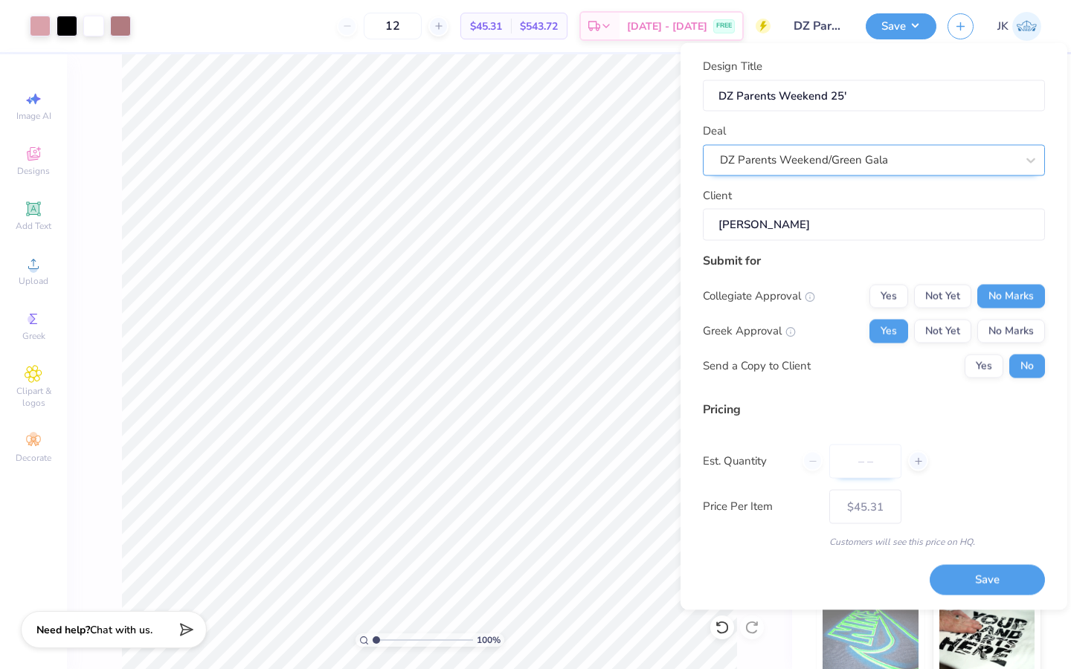
type input "0"
type input "072"
type input "72"
type input "$20.43"
type input "072"
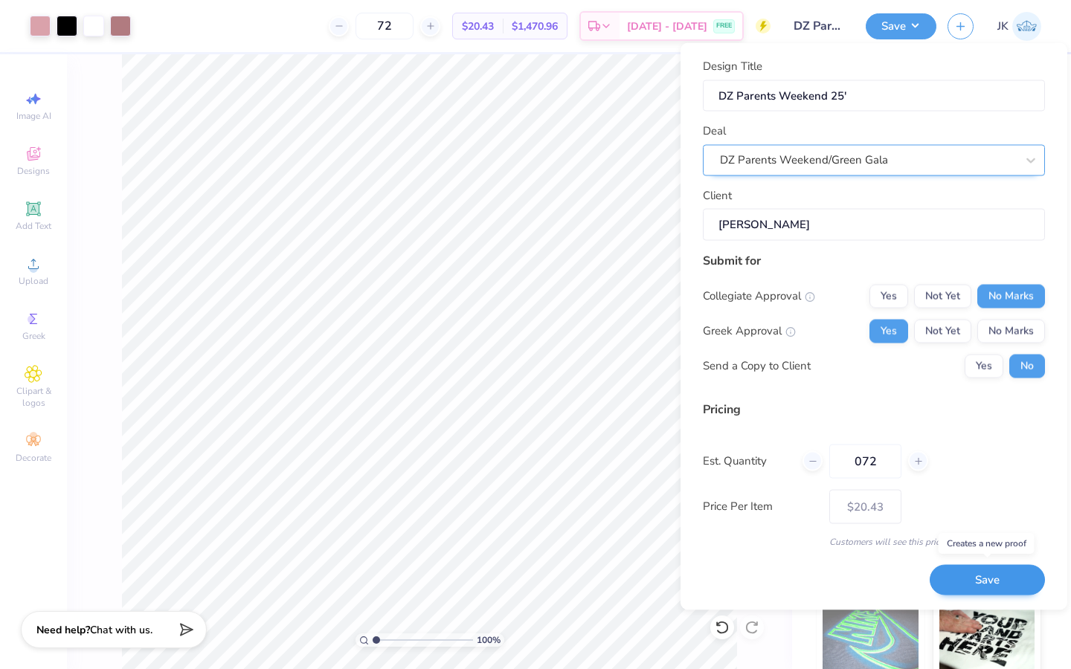
click at [966, 573] on button "Save" at bounding box center [987, 580] width 115 height 30
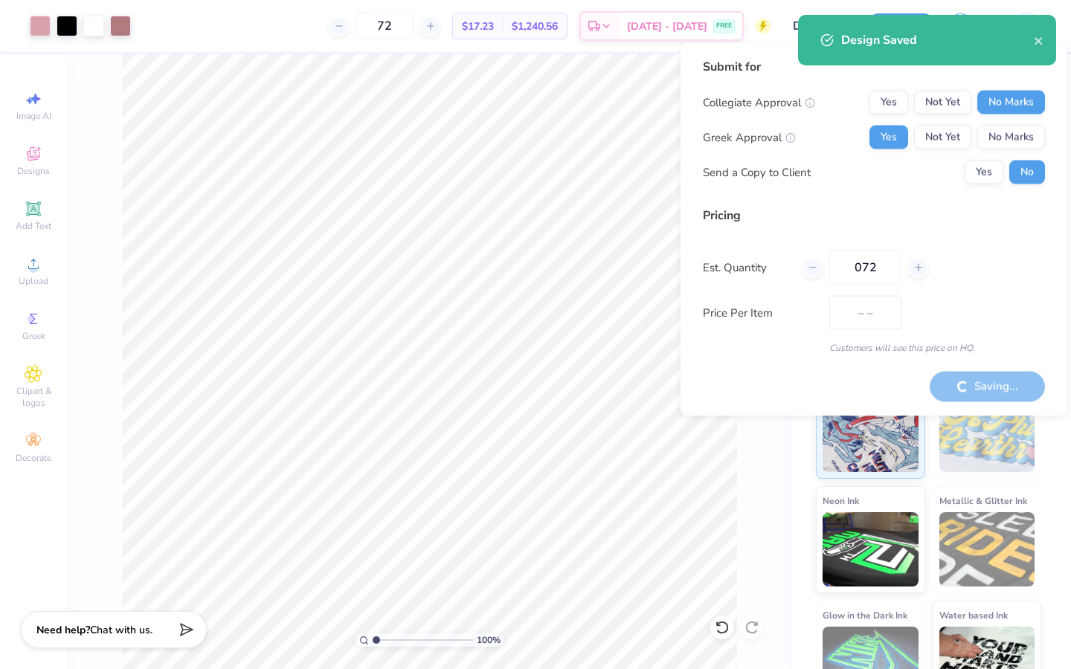
type input "$20.43"
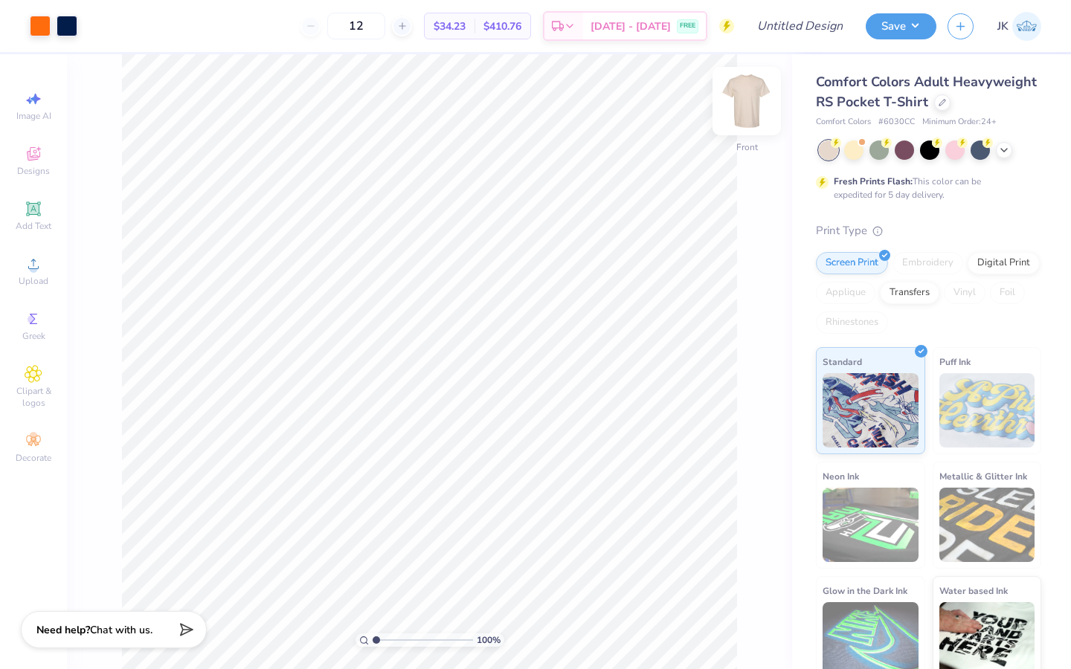
click at [738, 123] on img at bounding box center [746, 100] width 59 height 59
click at [754, 113] on img at bounding box center [746, 100] width 59 height 59
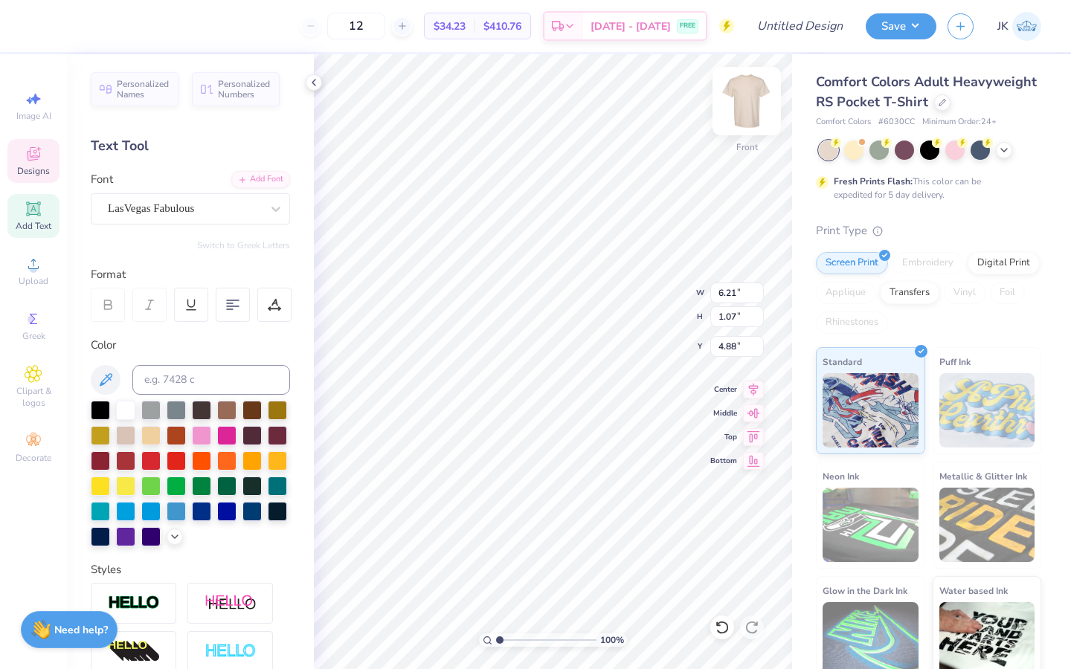
type textarea "K"
type textarea "Delta Zeta"
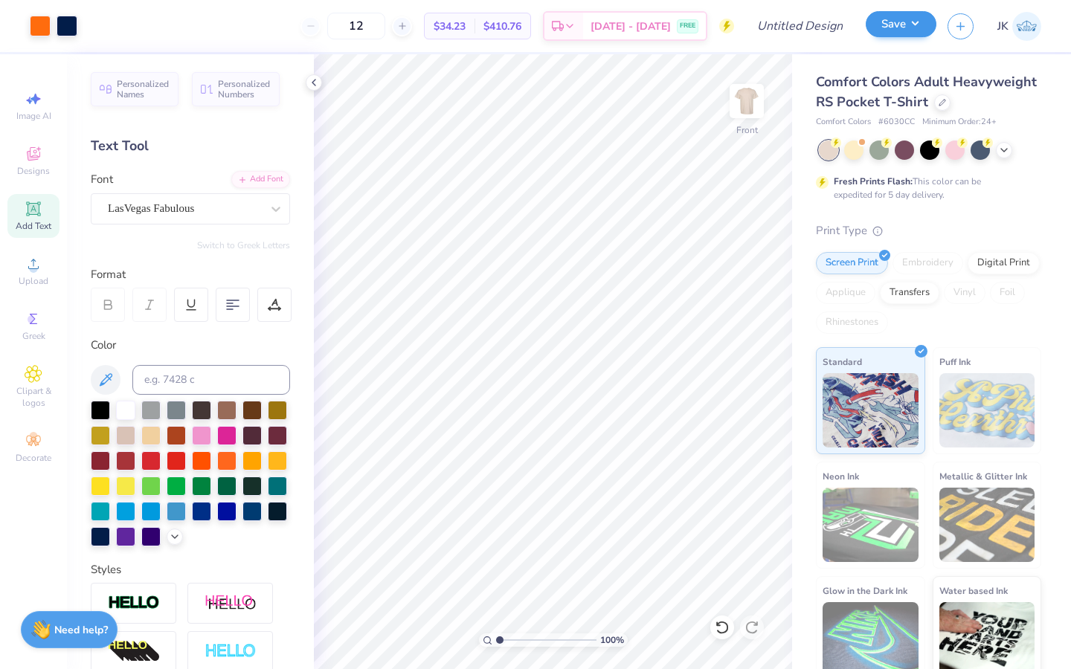
click at [912, 25] on button "Save" at bounding box center [901, 24] width 71 height 26
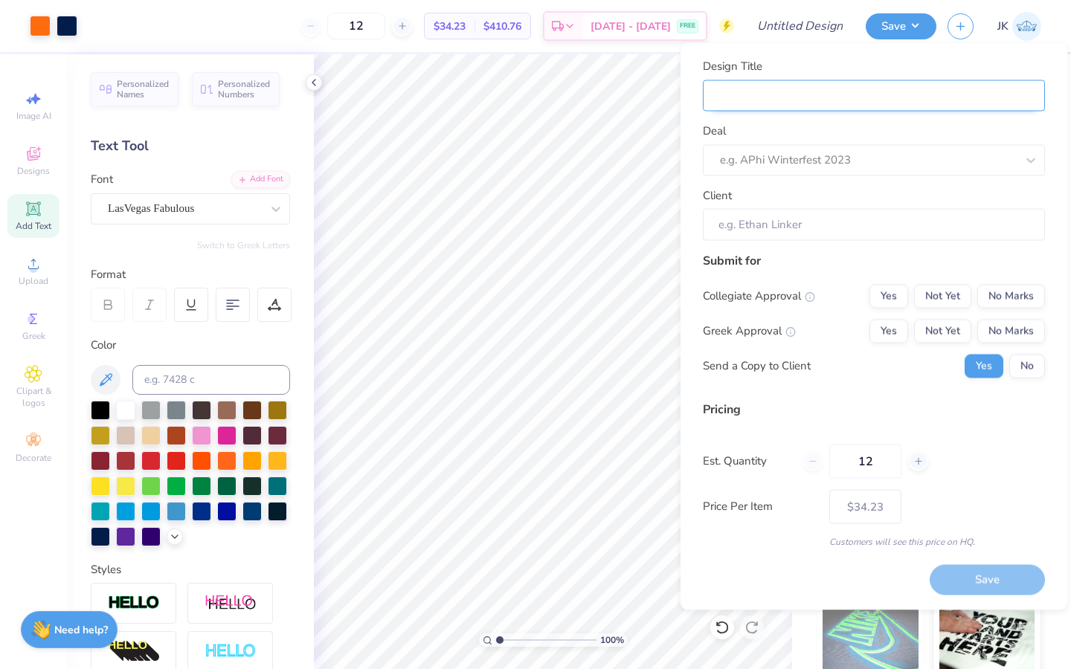
click at [949, 109] on input "Design Title" at bounding box center [874, 96] width 342 height 32
type input "D"
type input "DZ"
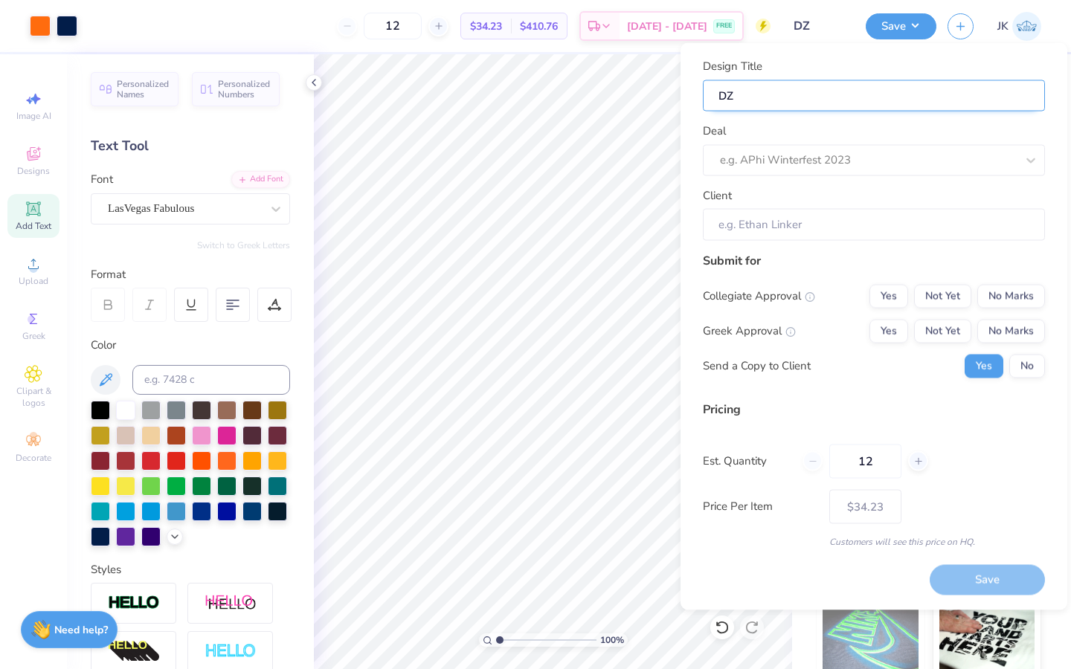
type input "DZ"
type input "DZ p"
type input "DZ"
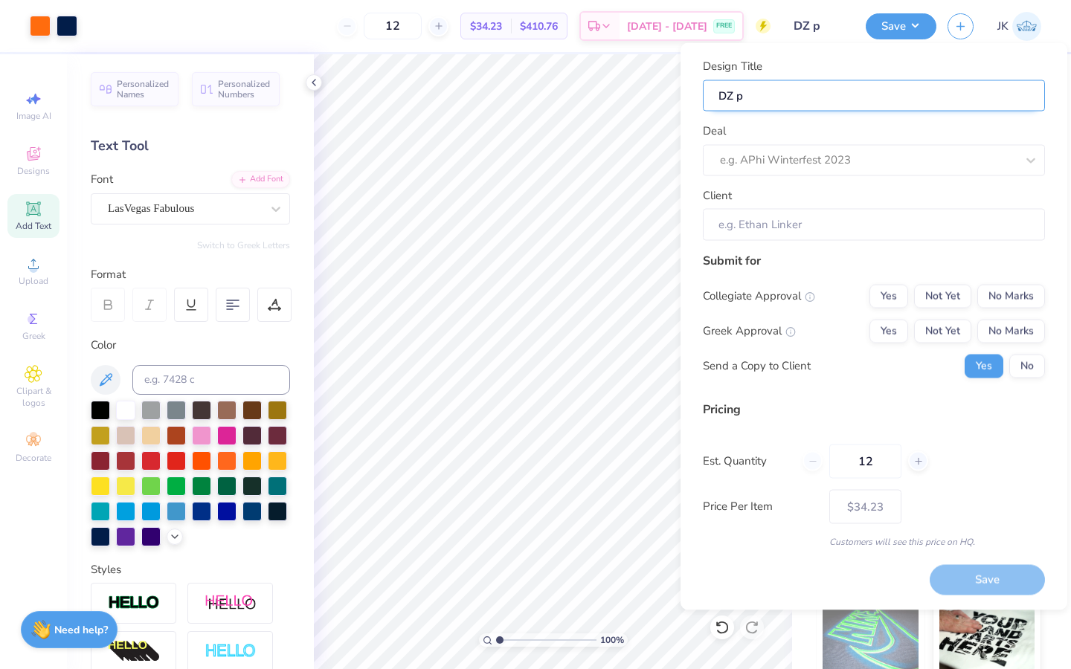
type input "DZ"
type input "DZ p"
type input "DZ pa"
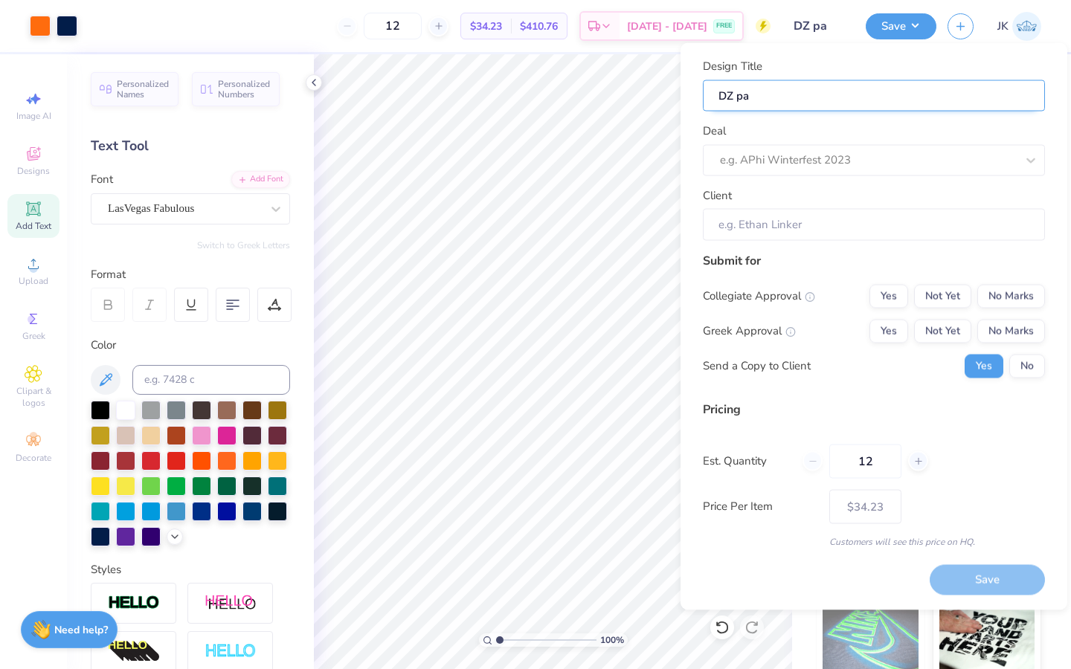
type input "DZ par"
type input "DZ pare"
type input "DZ paren"
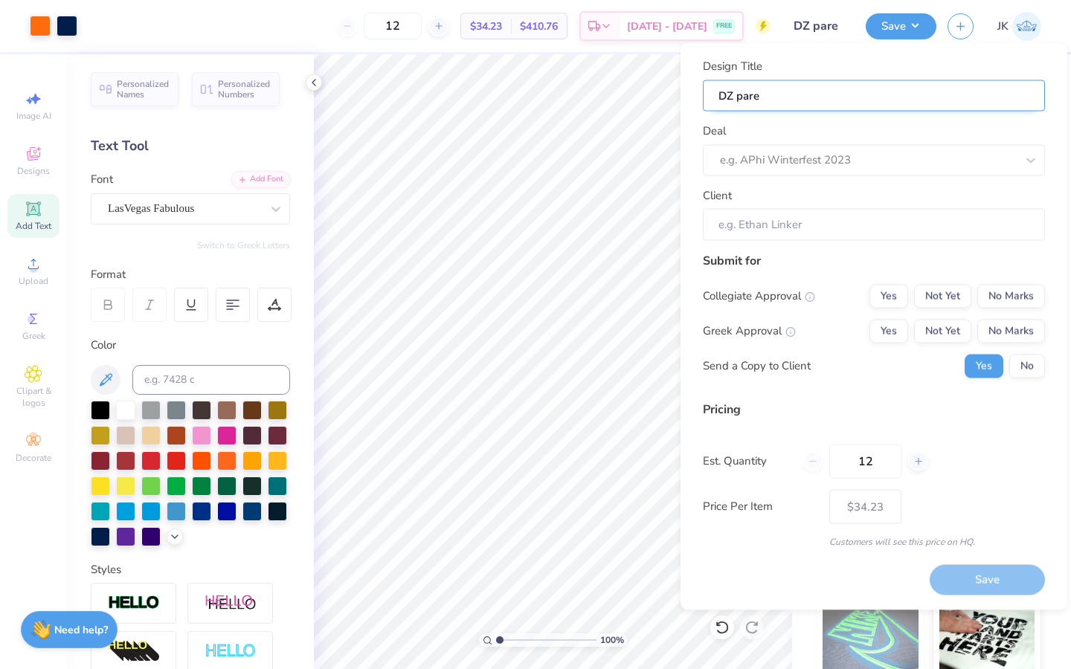
type input "DZ paren"
type input "DZ parent"
type input "DZ parents"
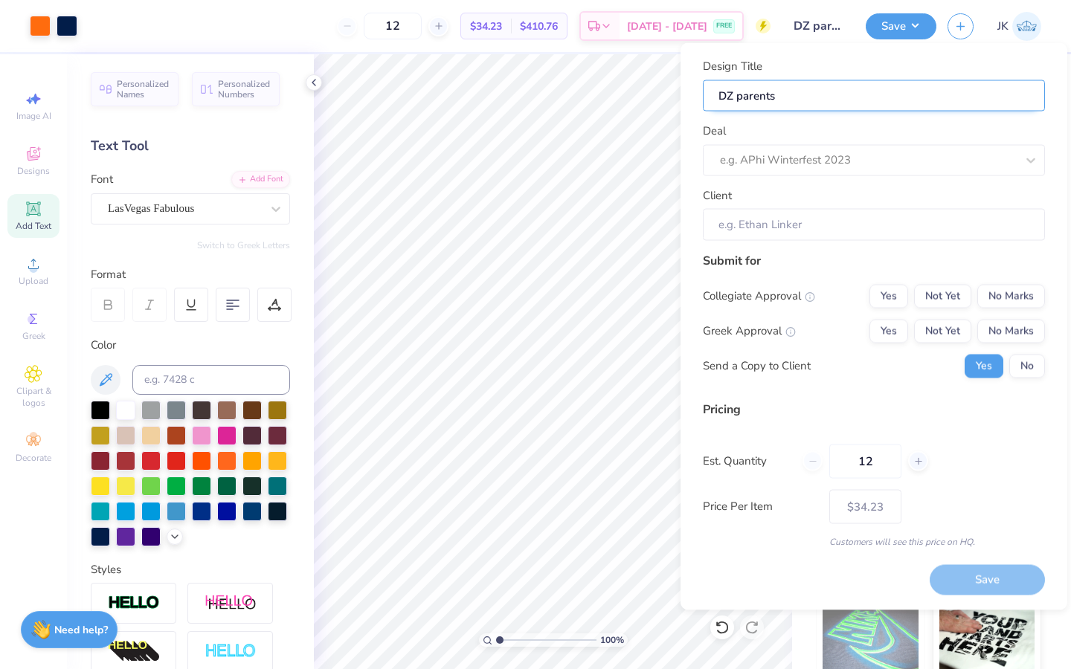
type input "DZ parents"
type input "DZ parents w"
type input "DZ parents we"
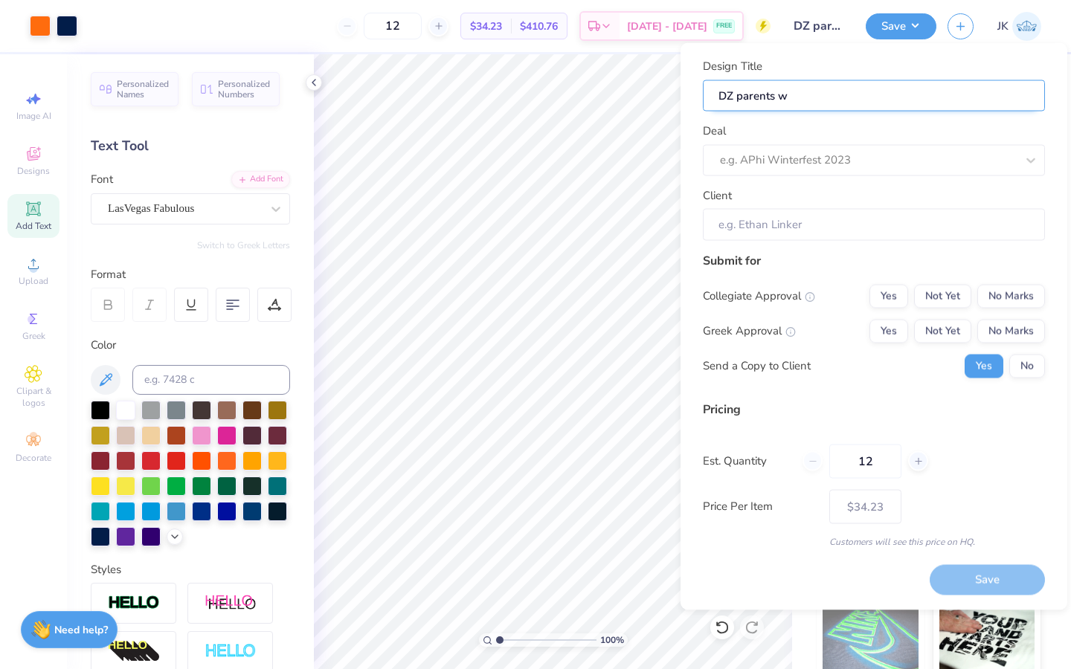
type input "DZ parents we"
type input "DZ parents wee"
type input "DZ parents week"
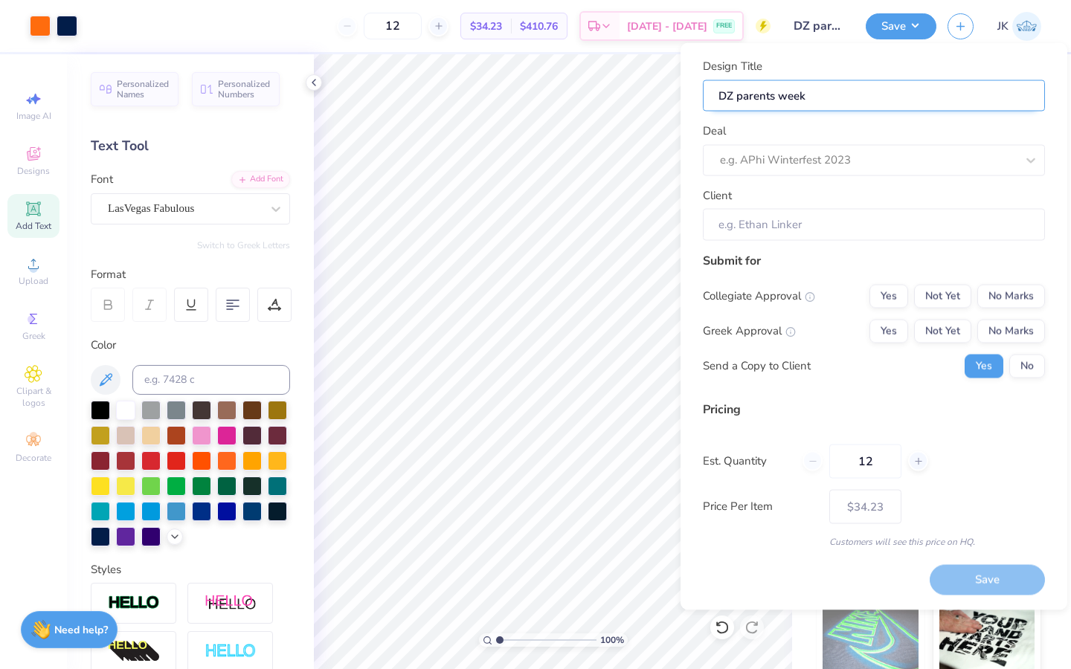
type input "DZ parents weeke"
type input "DZ parents weeken"
type input "DZ parents weekend"
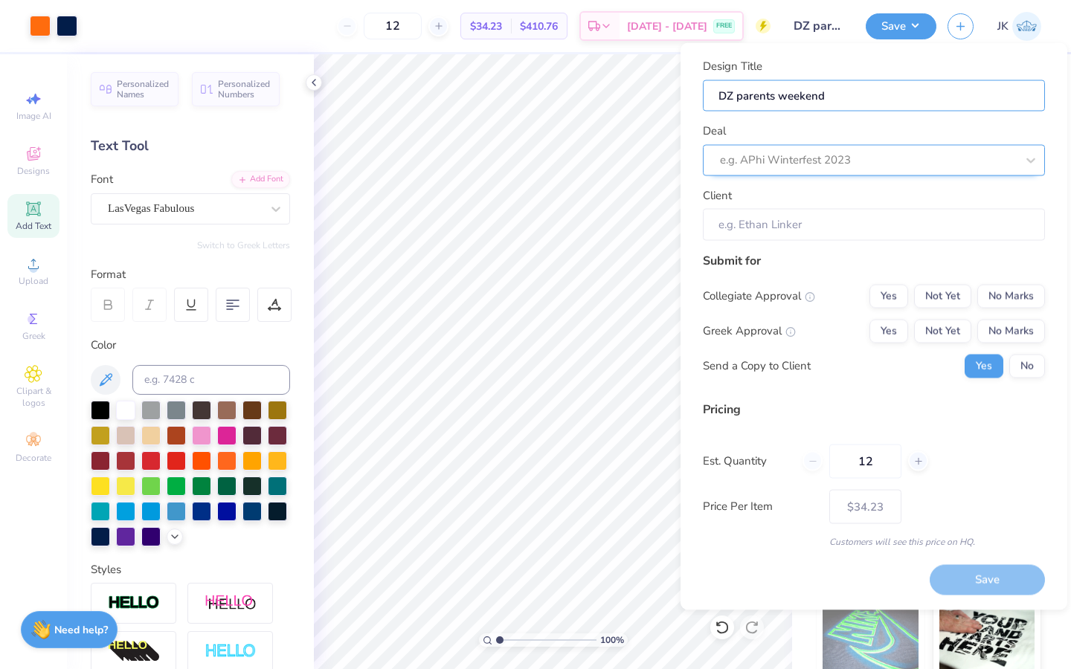
type input "DZ parents weekend"
click at [921, 151] on div at bounding box center [868, 160] width 296 height 20
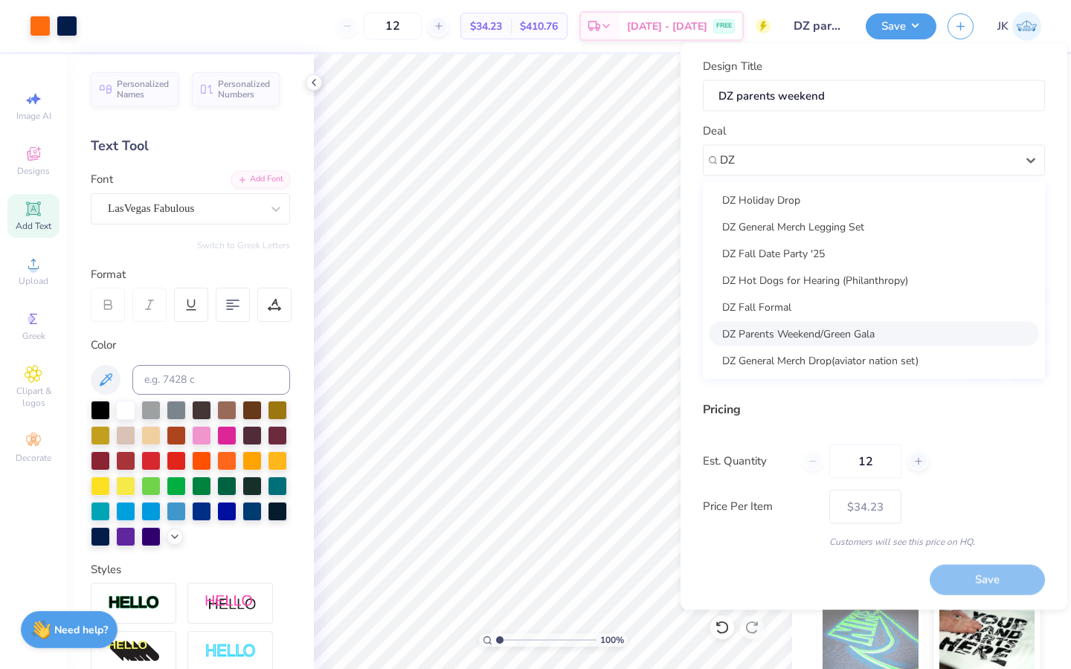
click at [811, 336] on div "DZ Parents Weekend/Green Gala" at bounding box center [874, 333] width 330 height 25
type input "DZ"
type input "[PERSON_NAME]"
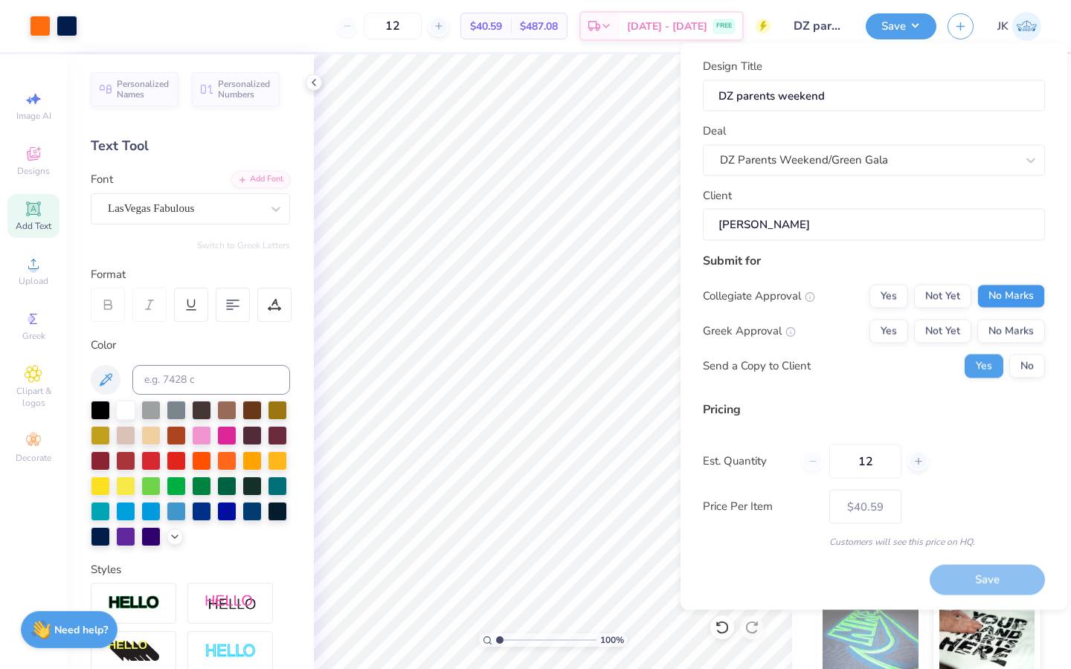
click at [1003, 294] on button "No Marks" at bounding box center [1011, 296] width 68 height 24
click at [956, 317] on div "Collegiate Approval Yes Not Yet No Marks Greek Approval Yes Not Yet No Marks Se…" at bounding box center [874, 331] width 342 height 94
click at [956, 319] on button "Not Yet" at bounding box center [942, 331] width 57 height 24
type input "$40.59"
click at [1013, 365] on button "No" at bounding box center [1027, 366] width 36 height 24
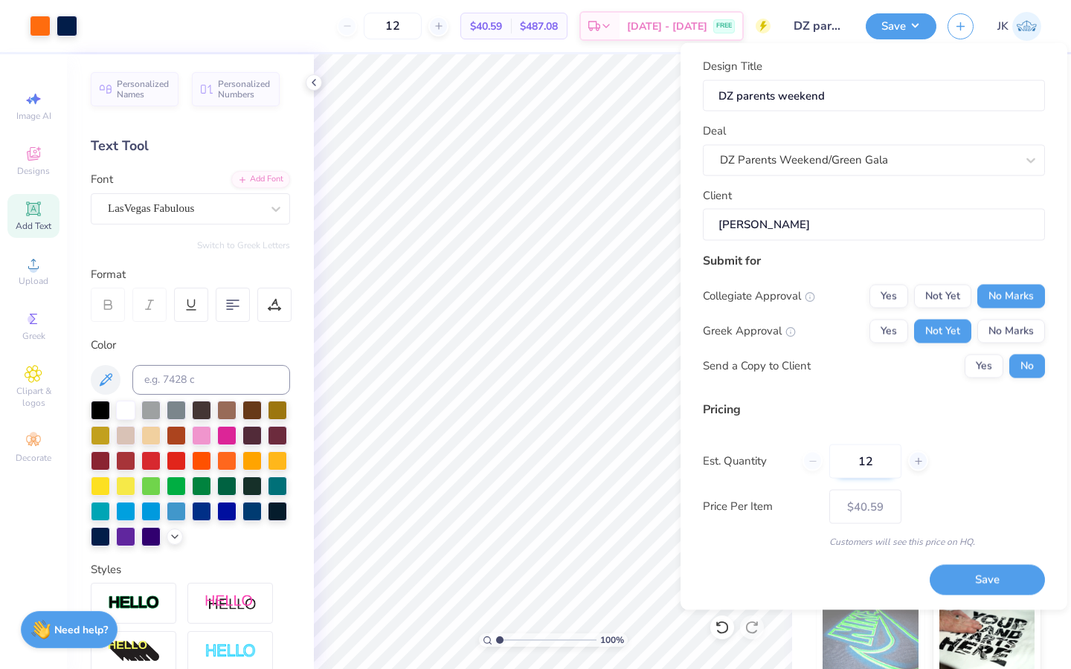
click at [895, 448] on input "12" at bounding box center [865, 461] width 72 height 34
click at [890, 456] on input "12" at bounding box center [865, 461] width 72 height 34
type input "1"
type input "60"
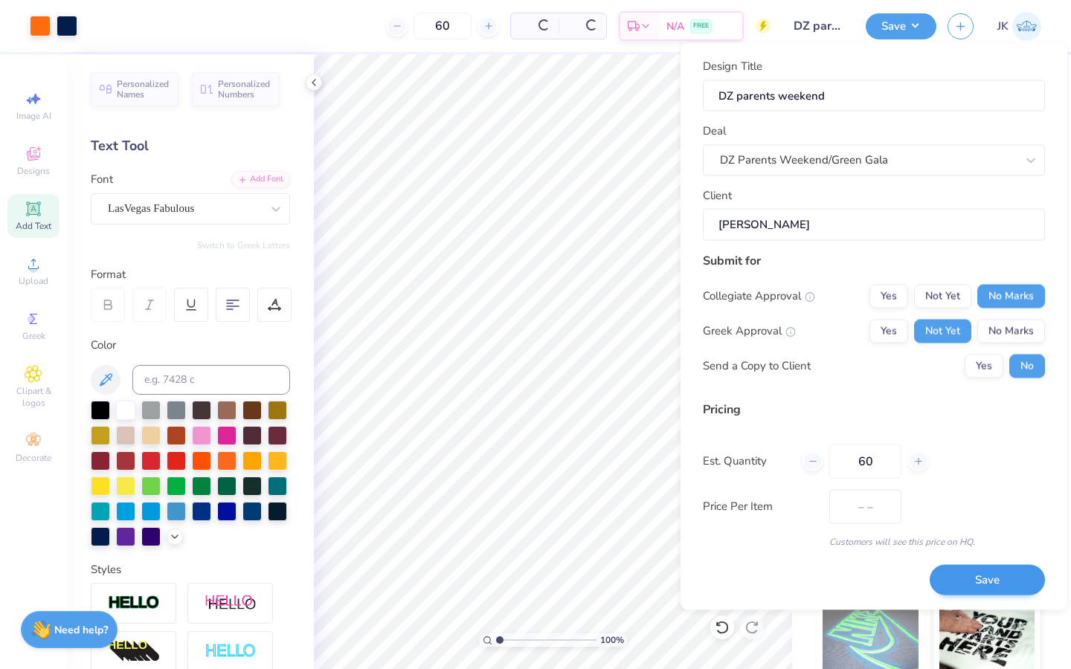
type input "$22.94"
type input "60"
click at [978, 571] on button "Save" at bounding box center [987, 580] width 115 height 30
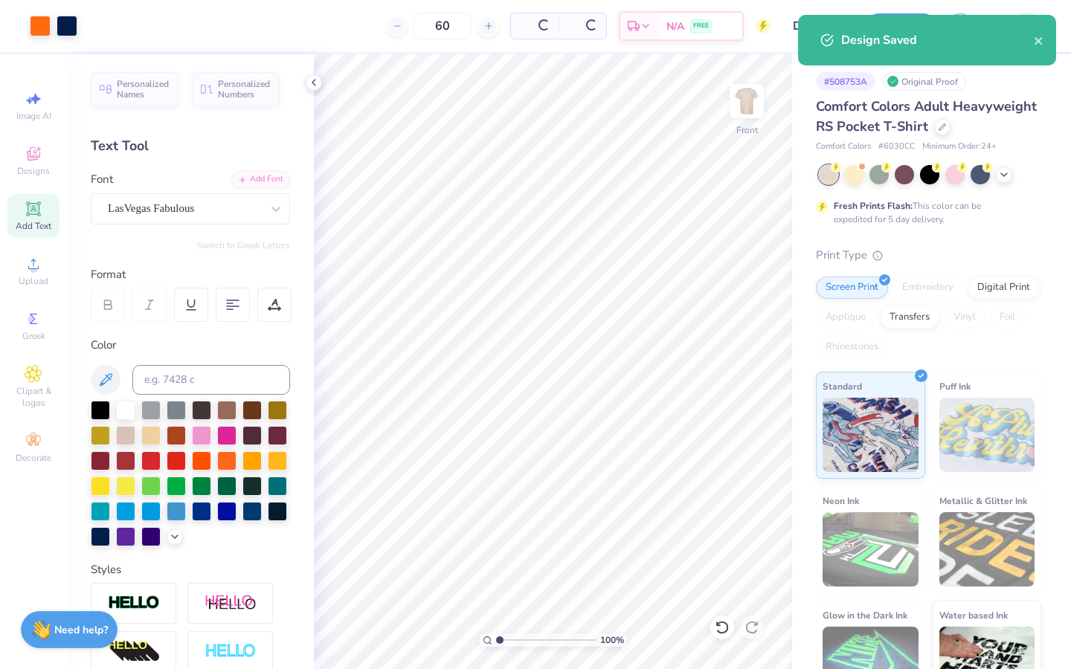
type input "$19.34"
